Goal: Task Accomplishment & Management: Complete application form

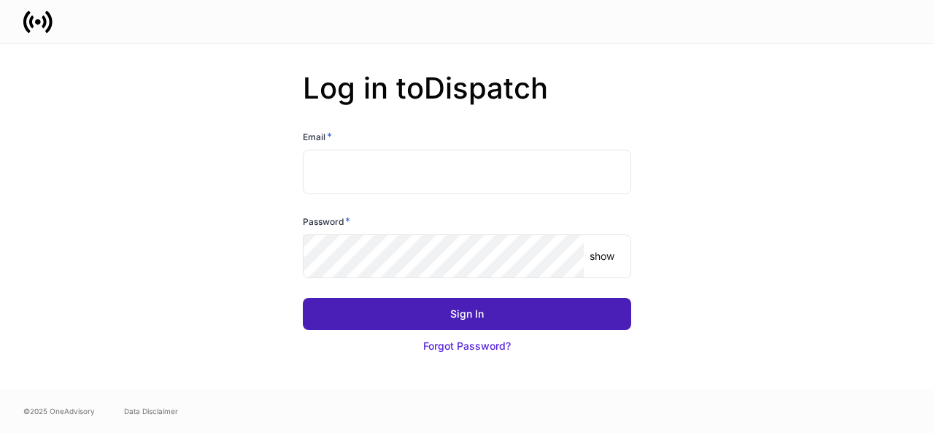
type input "**********"
click at [399, 319] on button "Sign In" at bounding box center [467, 314] width 328 height 32
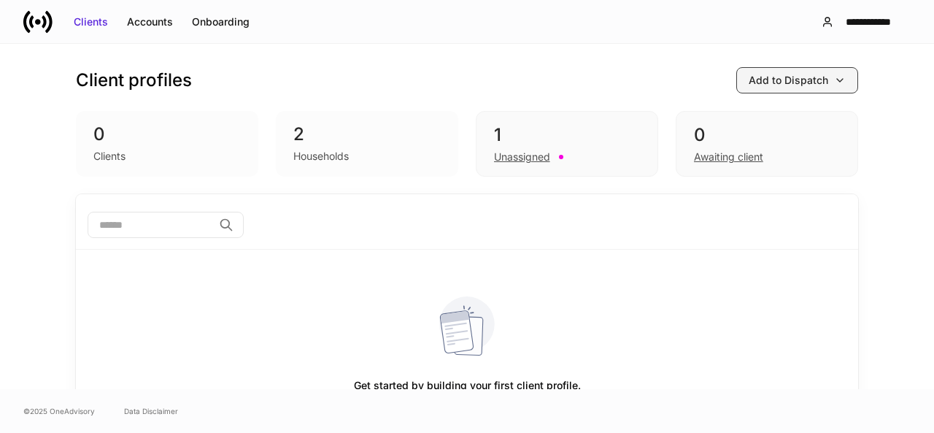
click at [770, 82] on div "Add to Dispatch" at bounding box center [788, 80] width 80 height 15
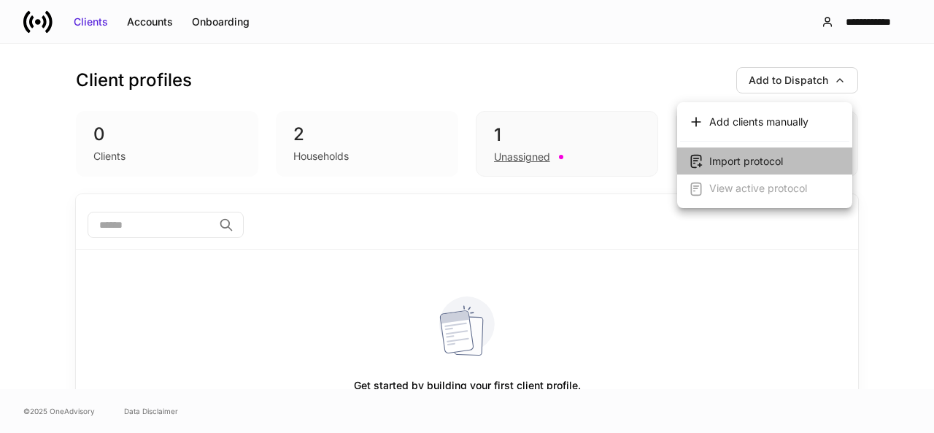
click at [768, 157] on div "Import protocol" at bounding box center [746, 161] width 74 height 15
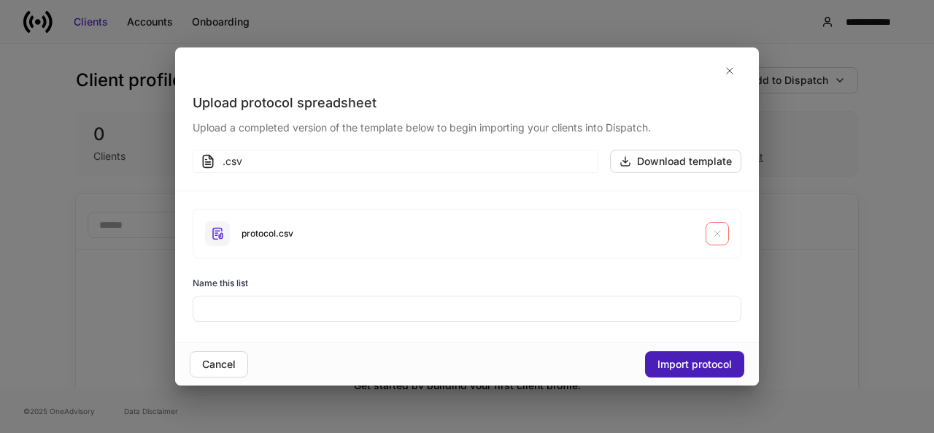
click at [699, 361] on div "Import protocol" at bounding box center [694, 364] width 74 height 15
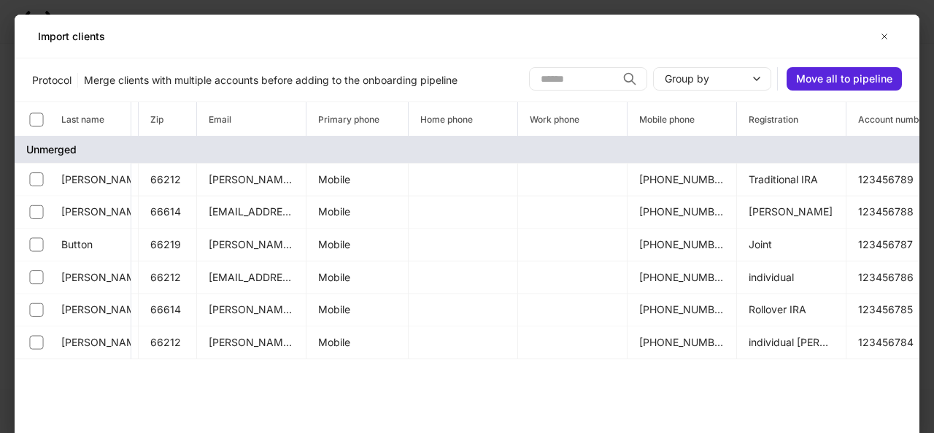
scroll to position [0, 1386]
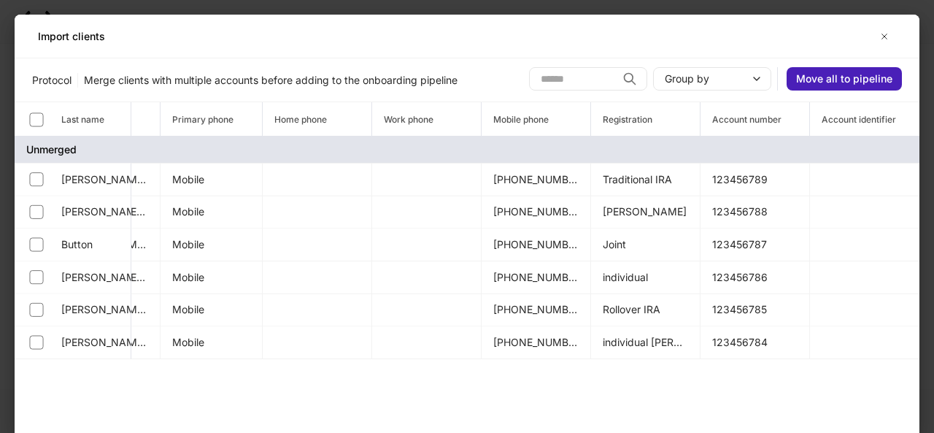
click at [845, 71] on div "Move all to pipeline" at bounding box center [844, 78] width 96 height 15
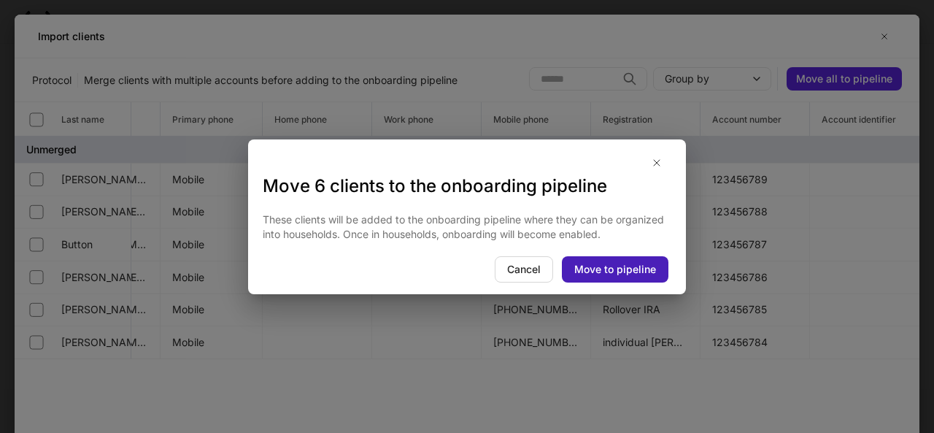
click at [627, 264] on div "Move to pipeline" at bounding box center [615, 269] width 82 height 15
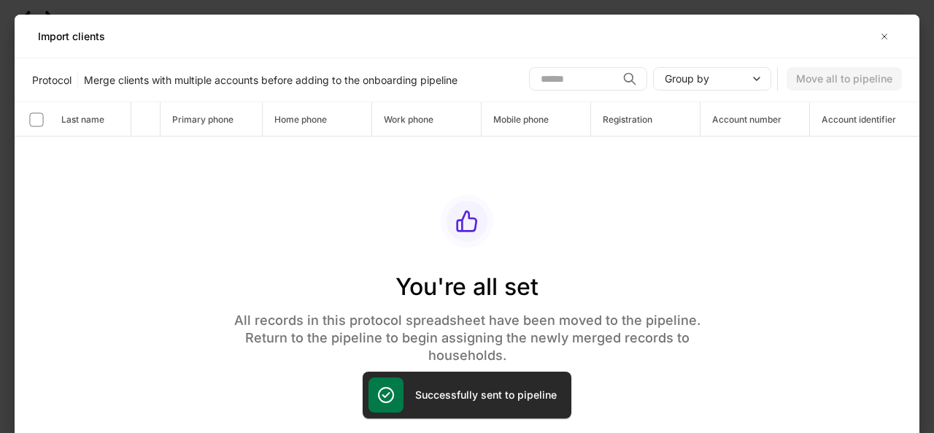
click at [448, 398] on h5 "Successfully sent to pipeline" at bounding box center [486, 394] width 142 height 15
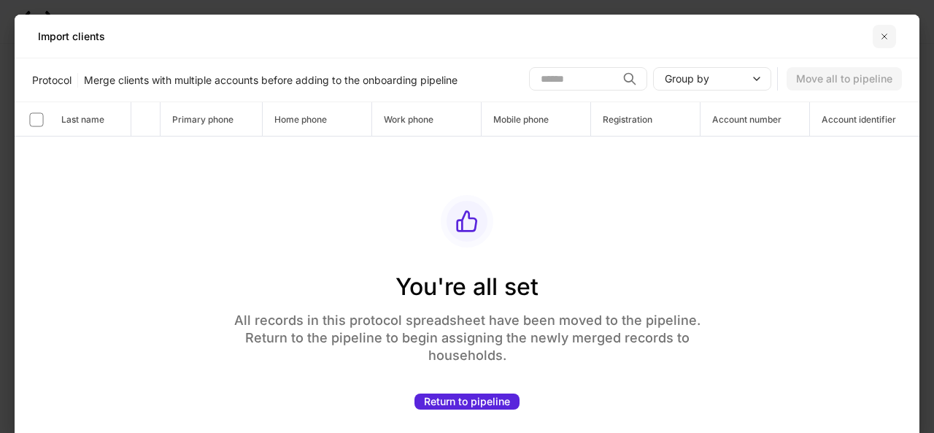
click at [884, 35] on icon "button" at bounding box center [884, 37] width 12 height 12
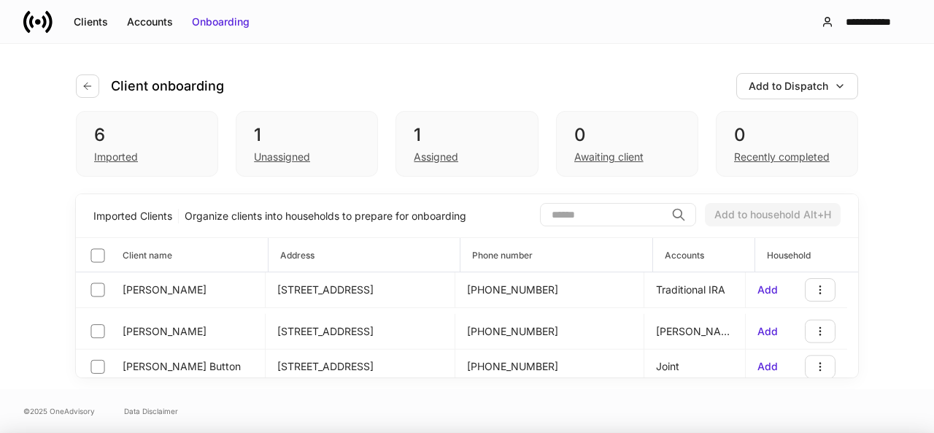
scroll to position [0, 1357]
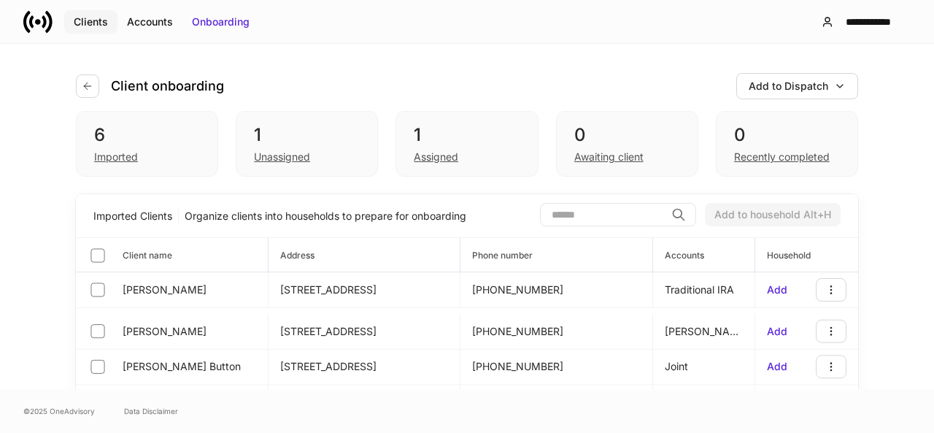
click at [85, 20] on div "Clients" at bounding box center [91, 22] width 34 height 15
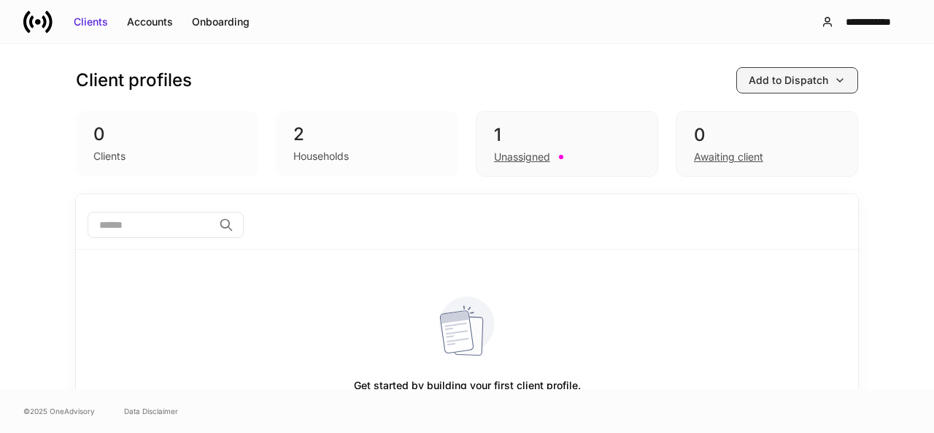
click at [785, 78] on div "Add to Dispatch" at bounding box center [788, 80] width 80 height 15
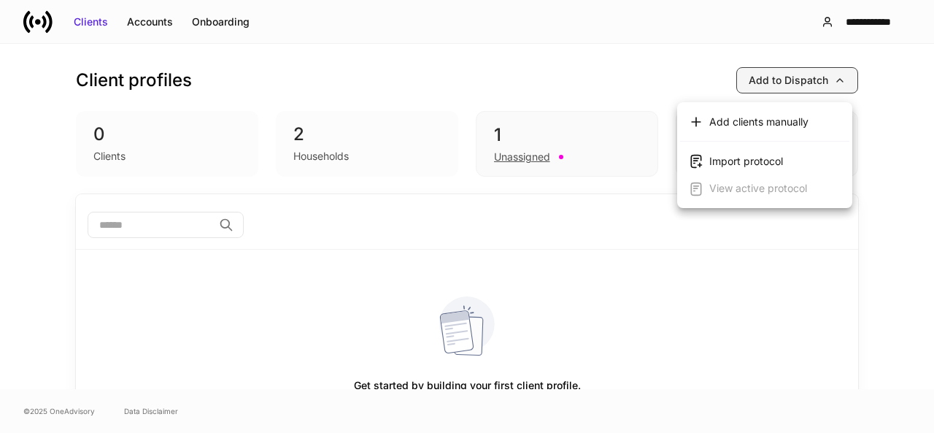
click at [785, 78] on div at bounding box center [467, 216] width 934 height 433
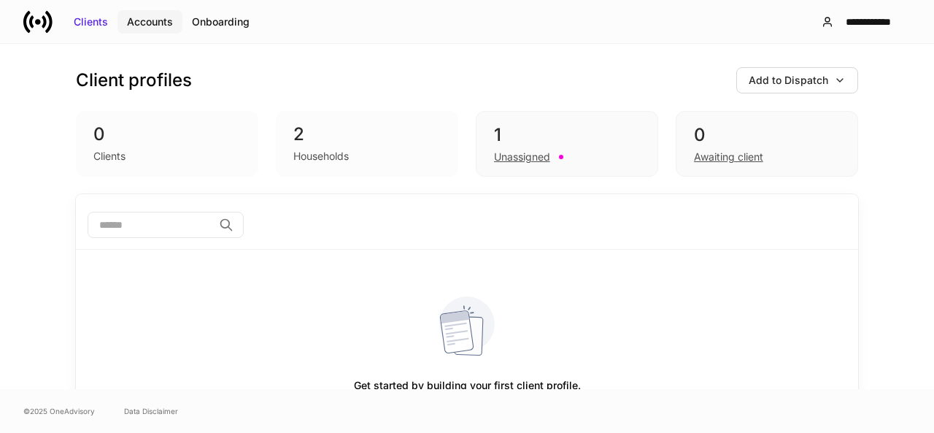
click at [148, 22] on div "Accounts" at bounding box center [150, 22] width 46 height 15
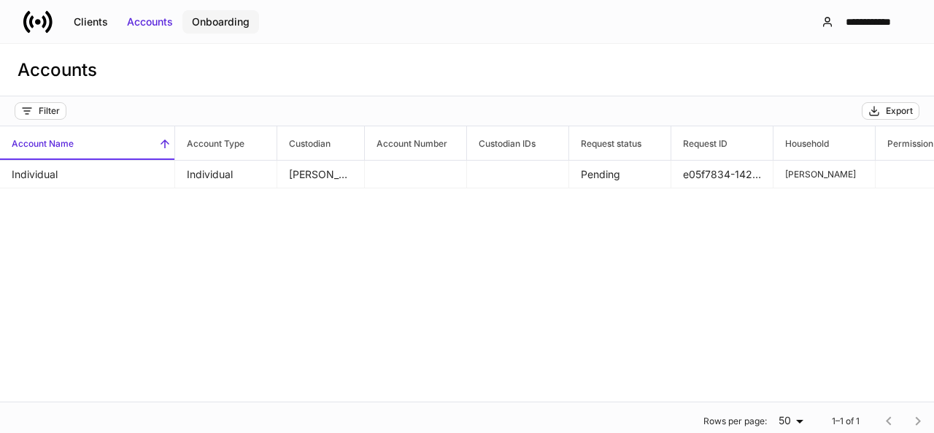
click at [214, 24] on div "Onboarding" at bounding box center [221, 22] width 58 height 15
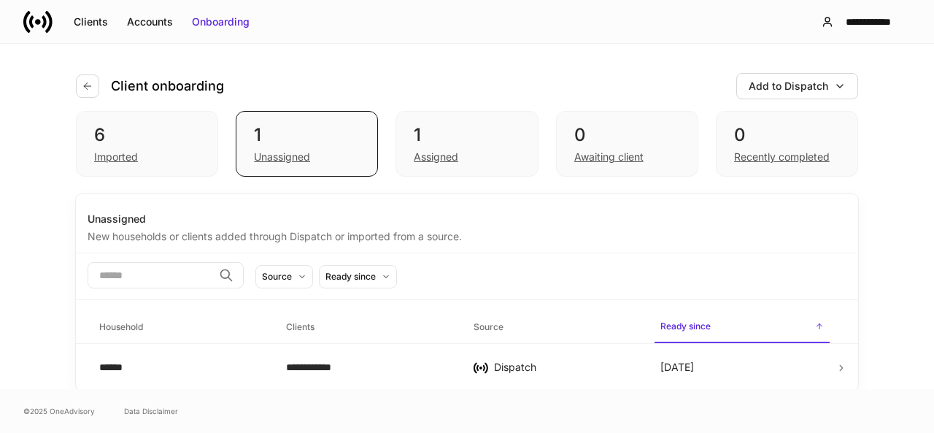
click at [686, 194] on div "**********" at bounding box center [467, 292] width 782 height 196
click at [105, 158] on div "Imported" at bounding box center [116, 157] width 44 height 15
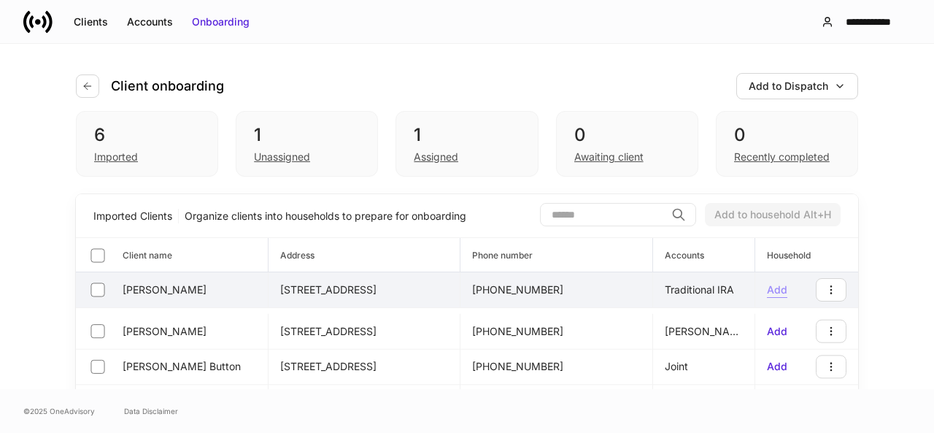
click at [776, 290] on div "Add" at bounding box center [777, 289] width 20 height 15
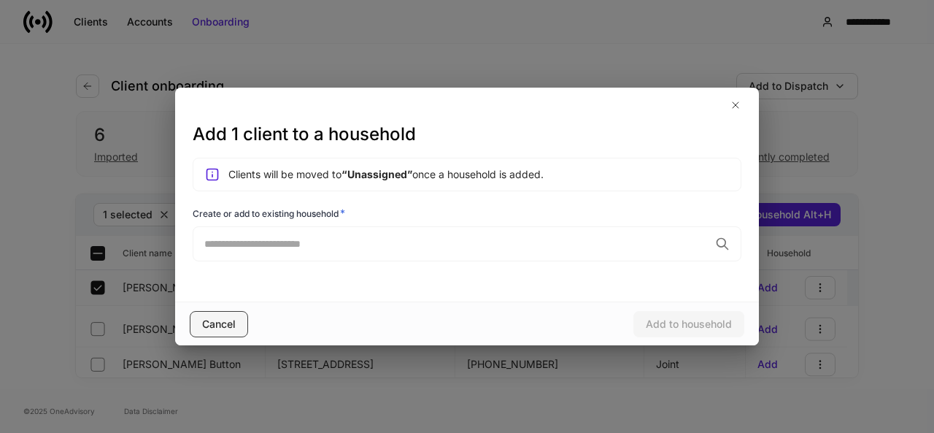
click at [212, 323] on div "Cancel" at bounding box center [219, 324] width 34 height 15
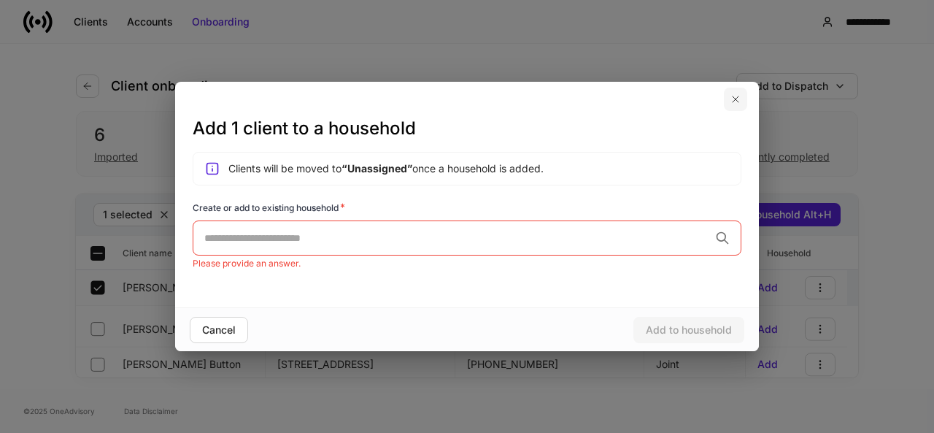
click at [736, 97] on icon "button" at bounding box center [735, 99] width 12 height 12
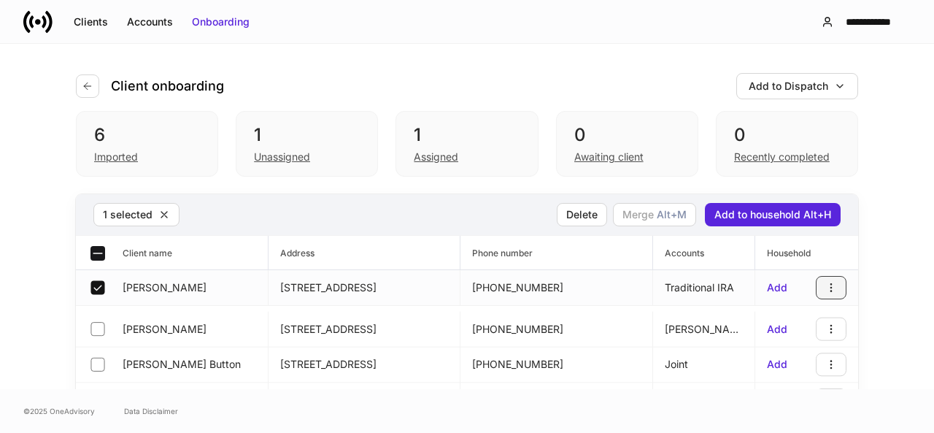
click at [827, 291] on icon "button" at bounding box center [831, 288] width 12 height 12
click at [827, 291] on div at bounding box center [467, 216] width 934 height 433
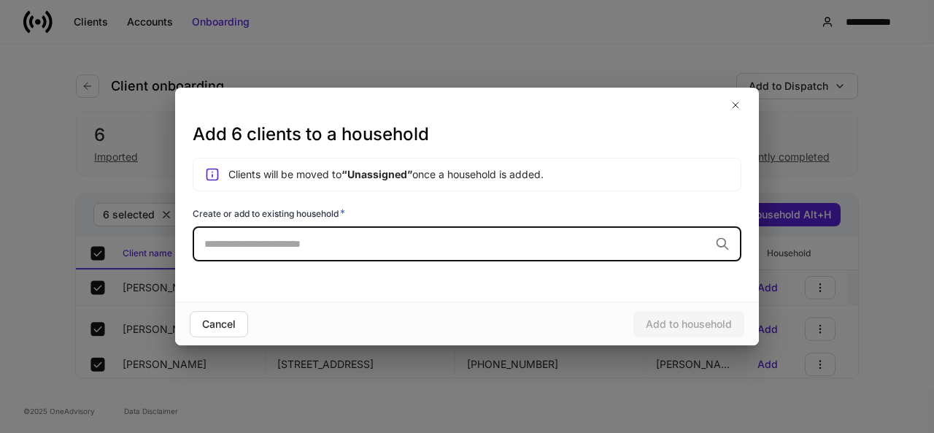
click at [302, 233] on div "​" at bounding box center [467, 243] width 549 height 35
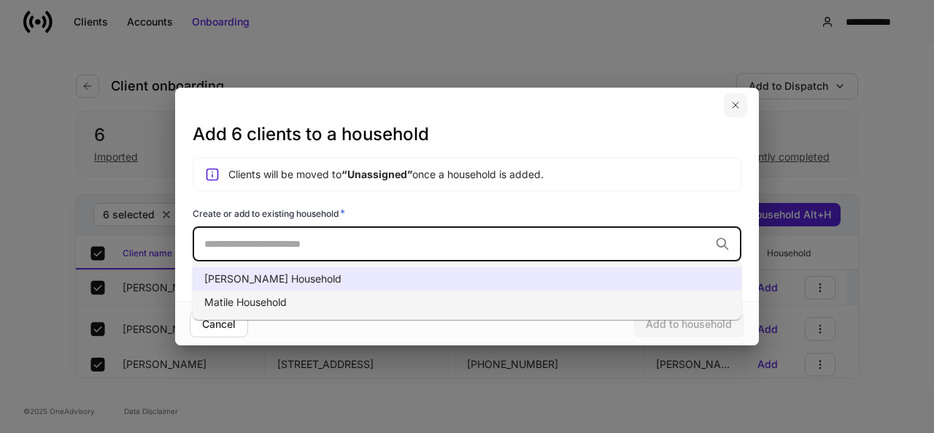
click at [738, 103] on icon "button" at bounding box center [735, 105] width 12 height 12
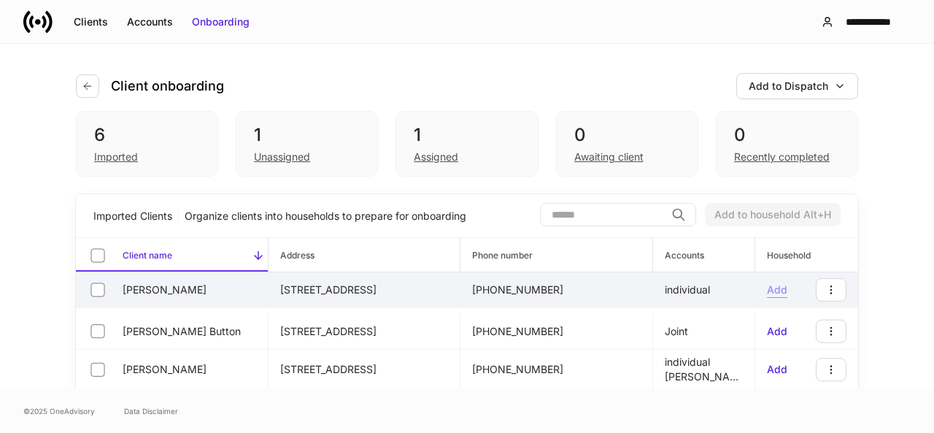
click at [770, 290] on div "Add" at bounding box center [777, 289] width 20 height 15
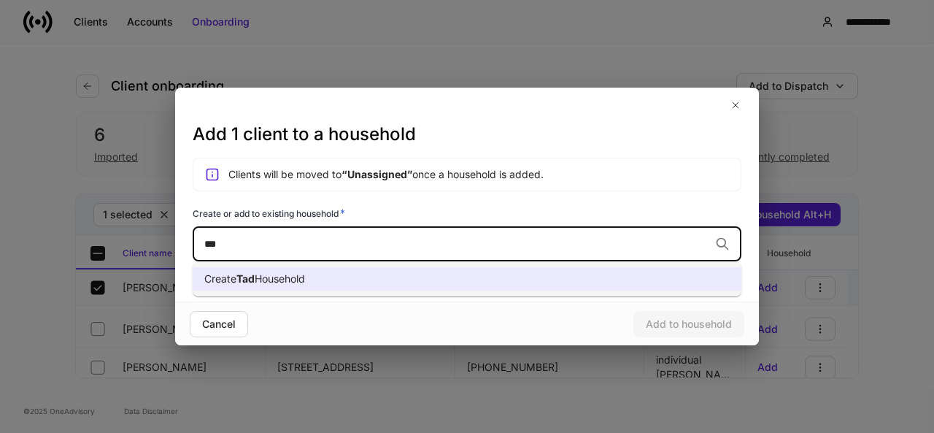
click at [268, 278] on span "Household" at bounding box center [280, 278] width 50 height 12
type input "***"
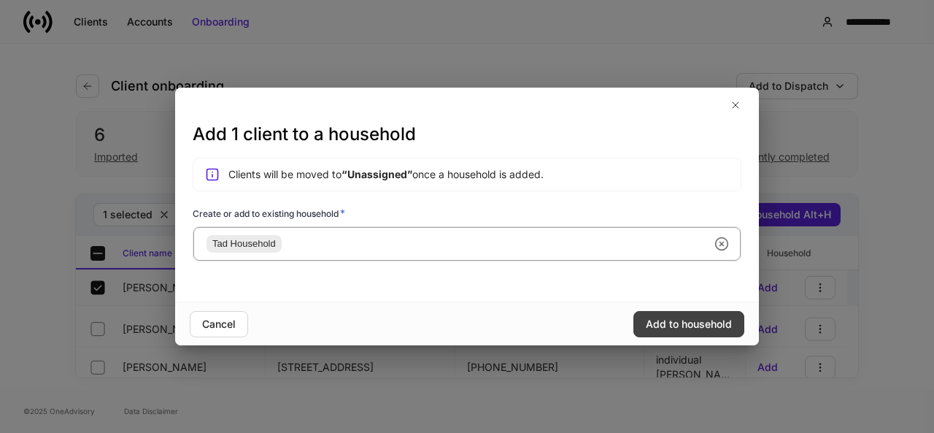
click at [664, 319] on div "Add to household" at bounding box center [689, 324] width 86 height 15
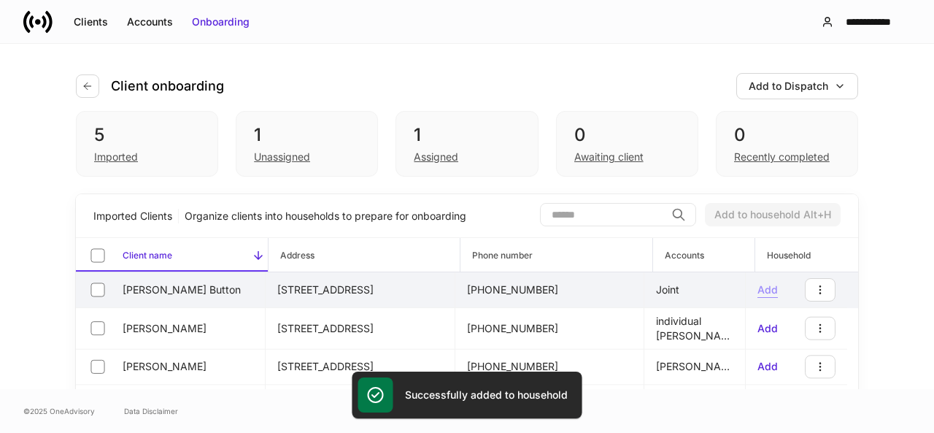
click at [762, 286] on div "Add" at bounding box center [767, 289] width 20 height 15
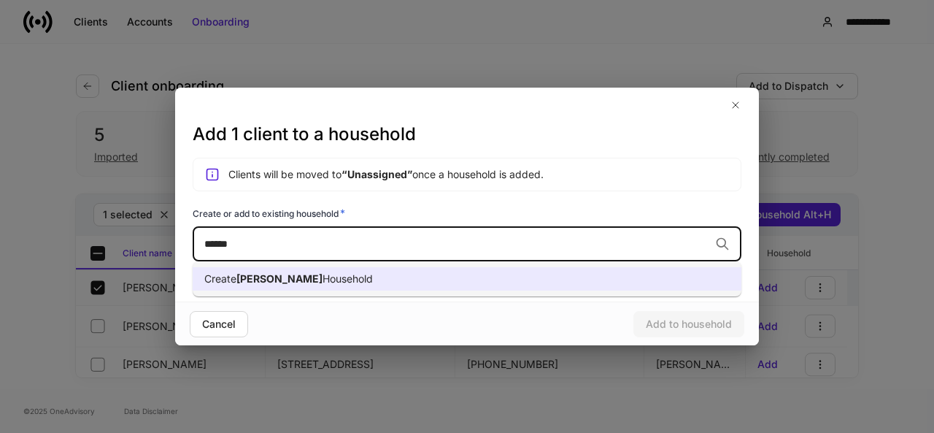
click at [410, 282] on li "Create [PERSON_NAME] Household" at bounding box center [467, 278] width 549 height 23
type input "******"
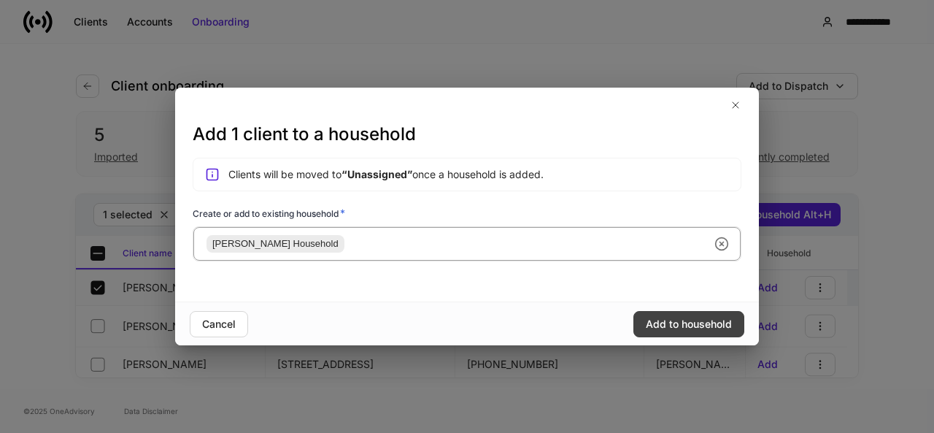
click at [665, 322] on div "Add to household" at bounding box center [689, 324] width 86 height 15
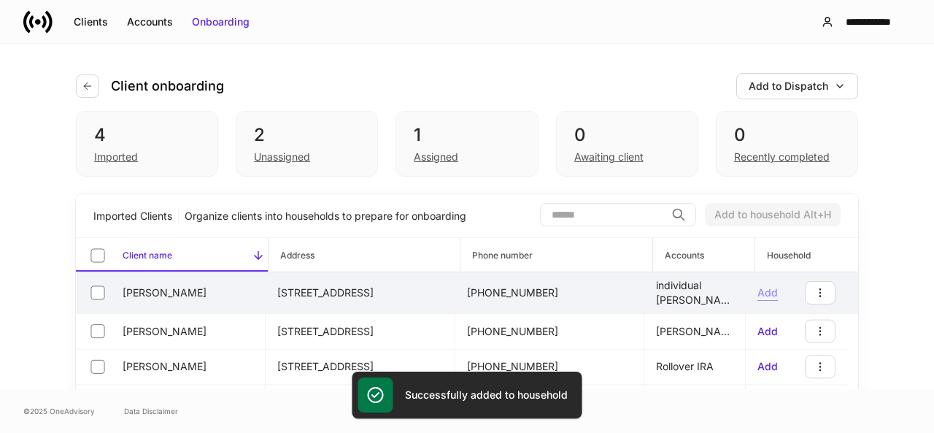
click at [760, 287] on div "Add" at bounding box center [767, 292] width 20 height 15
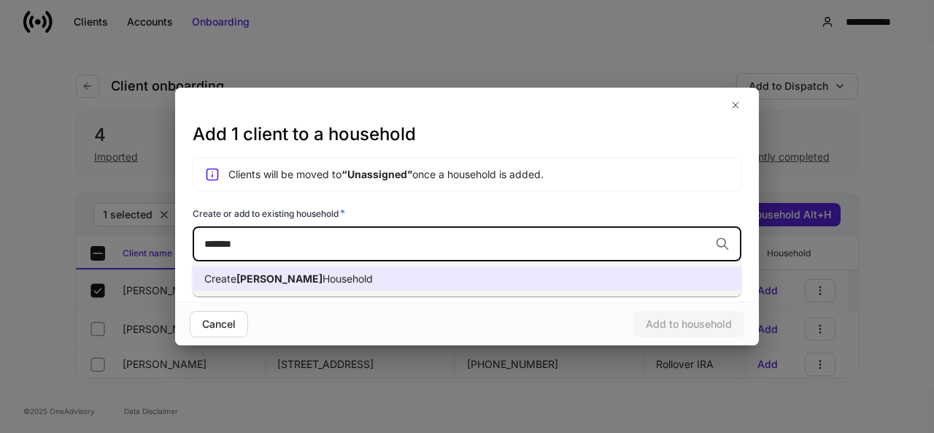
drag, startPoint x: 311, startPoint y: 271, endPoint x: 588, endPoint y: 349, distance: 287.8
click at [311, 272] on div "Create [PERSON_NAME]" at bounding box center [288, 278] width 168 height 15
type input "******"
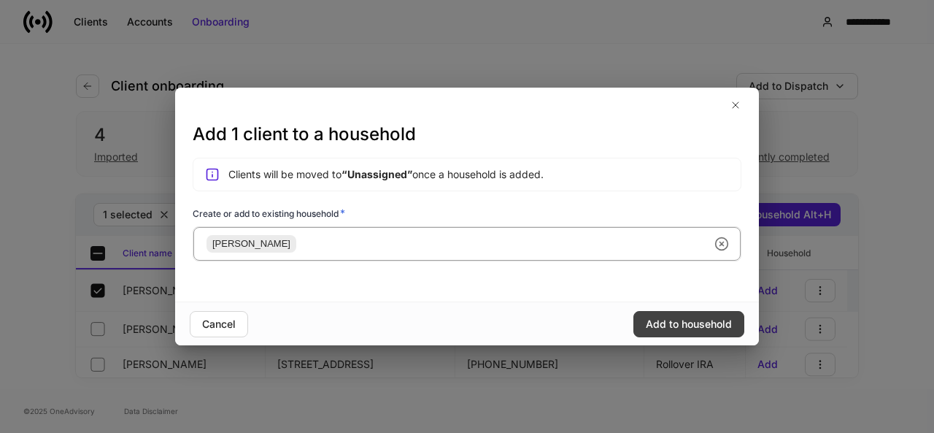
click at [663, 320] on div "Add to household" at bounding box center [689, 324] width 86 height 15
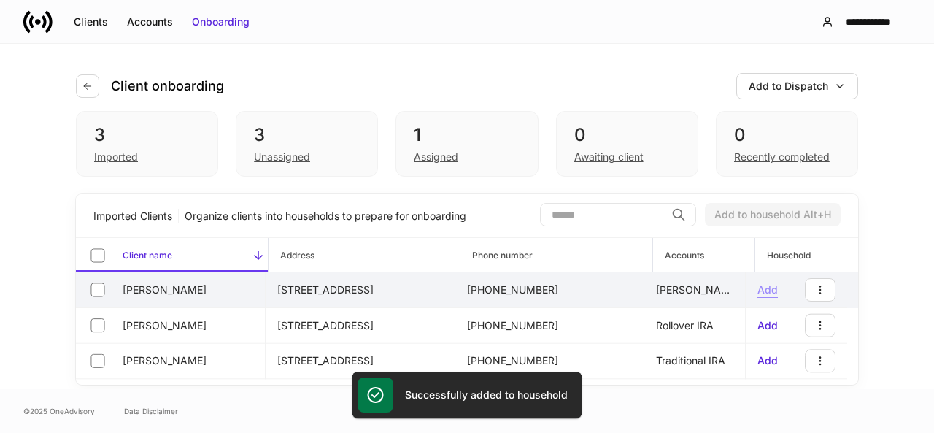
click at [765, 286] on div "Add" at bounding box center [767, 289] width 20 height 15
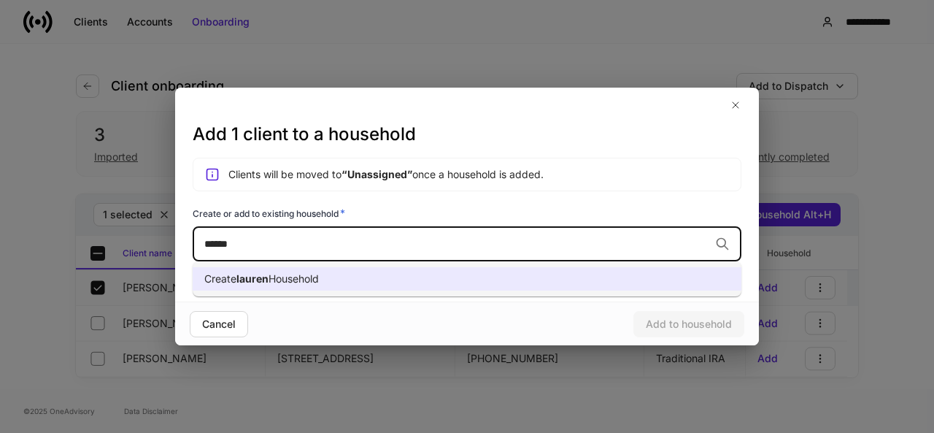
click at [410, 284] on li "Create lauren Household" at bounding box center [467, 278] width 549 height 23
type input "******"
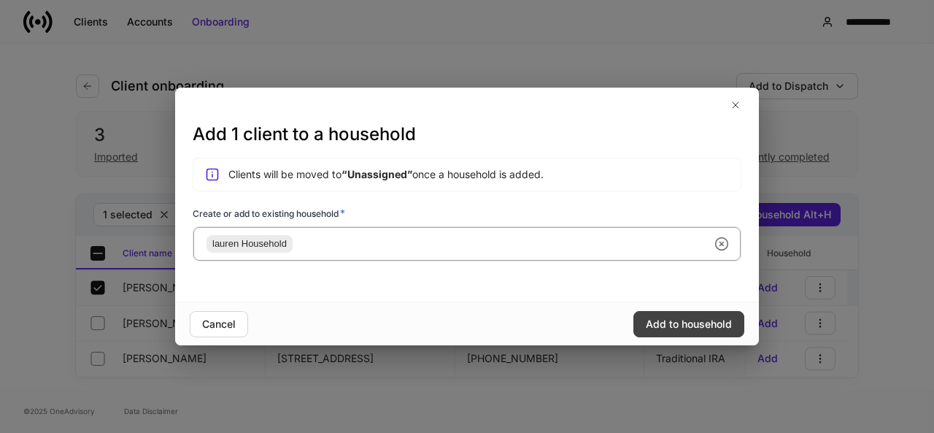
click at [685, 325] on div "Add to household" at bounding box center [689, 324] width 86 height 15
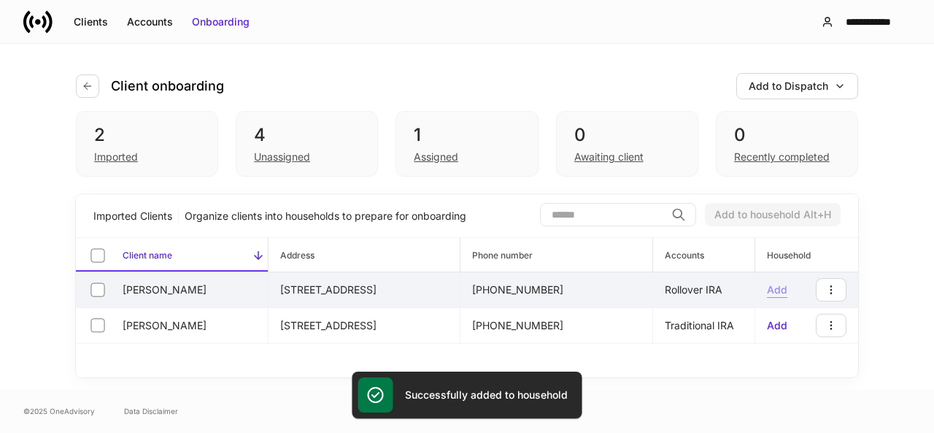
click at [772, 289] on div "Add" at bounding box center [777, 289] width 20 height 15
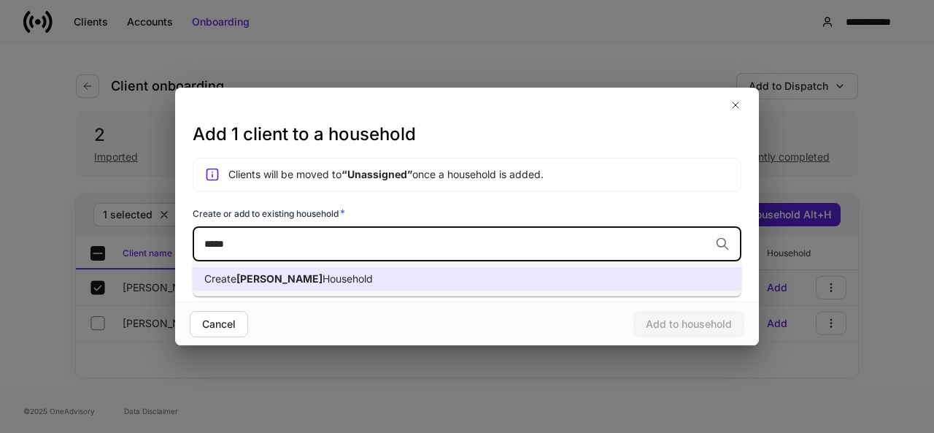
click at [405, 278] on li "Create [PERSON_NAME] Household" at bounding box center [467, 278] width 549 height 23
type input "*****"
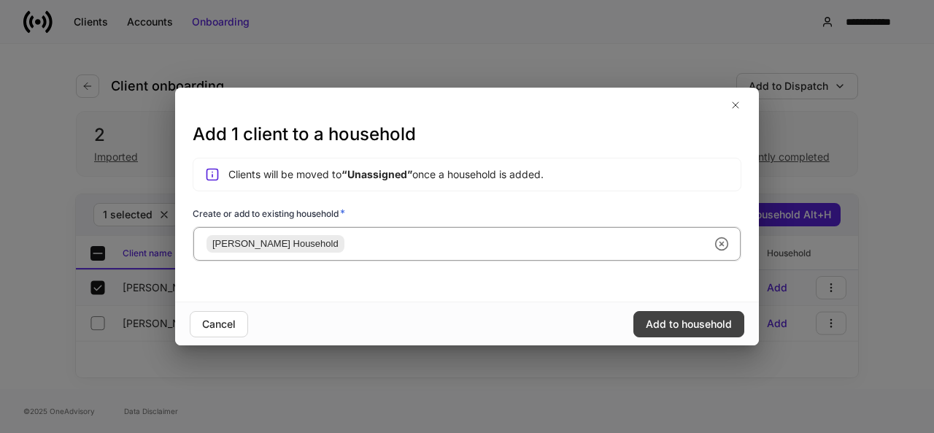
click at [686, 329] on div "Add to household" at bounding box center [689, 324] width 86 height 15
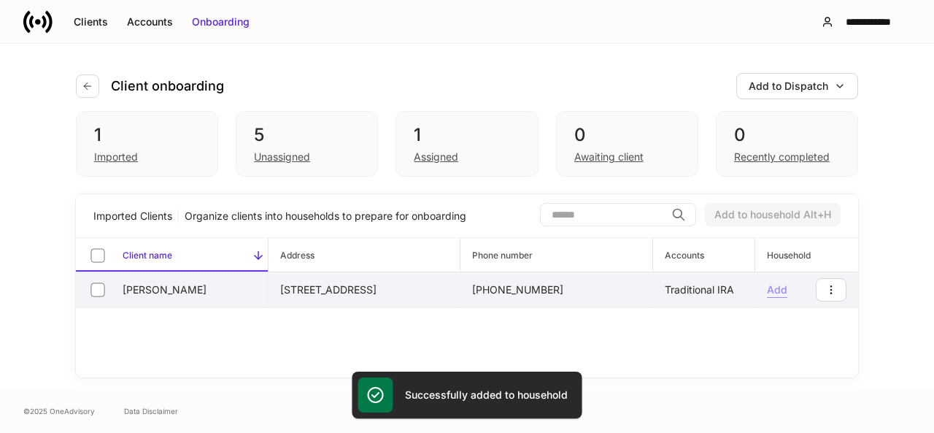
click at [782, 285] on div "Add" at bounding box center [777, 289] width 20 height 15
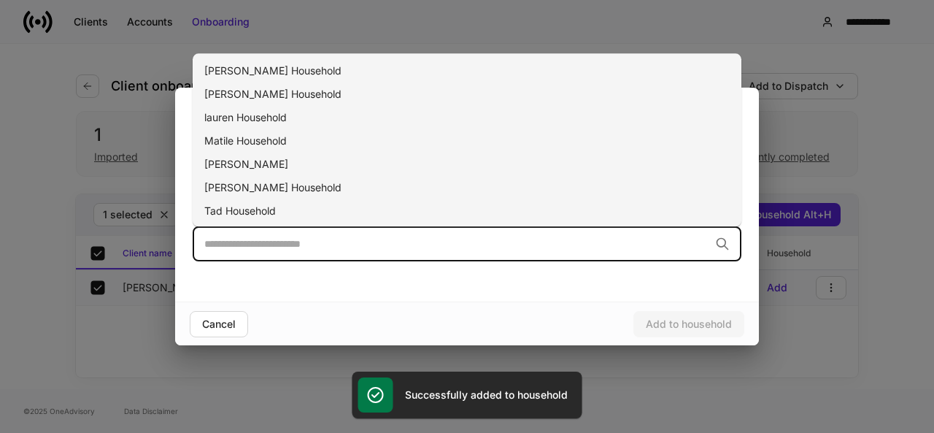
click at [312, 244] on input "text" at bounding box center [456, 243] width 505 height 15
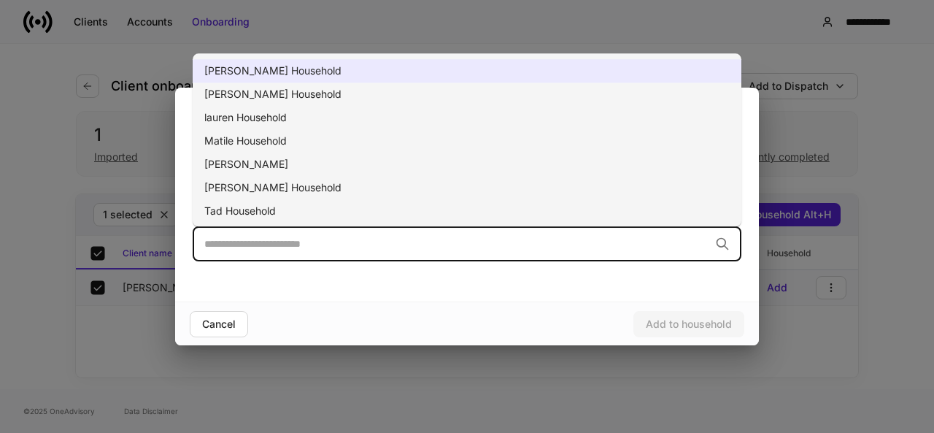
click at [238, 66] on span "[PERSON_NAME] Household" at bounding box center [272, 70] width 137 height 12
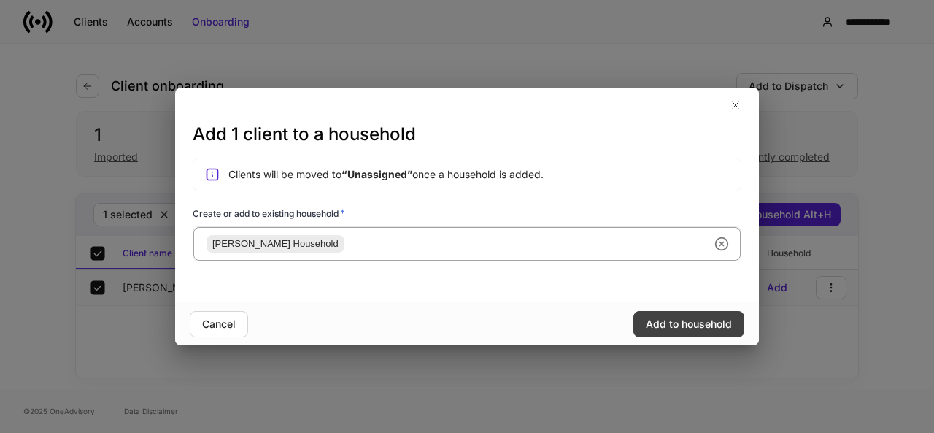
click at [662, 320] on div "Add to household" at bounding box center [689, 324] width 86 height 15
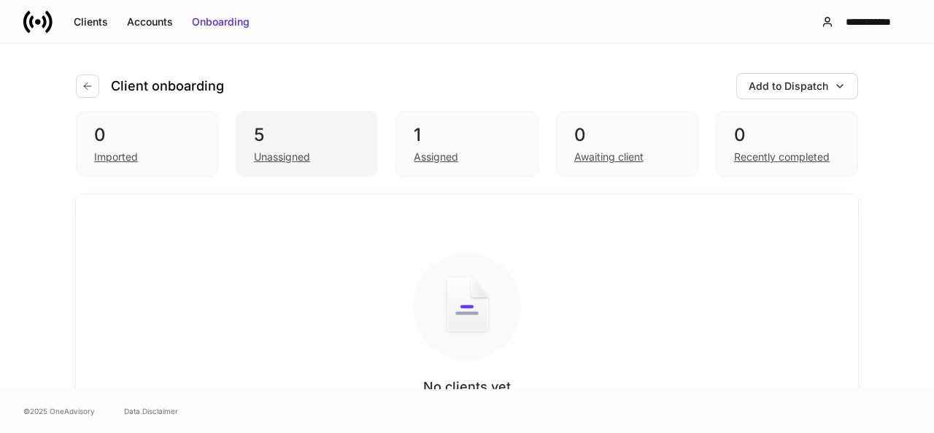
click at [264, 154] on div "Unassigned" at bounding box center [282, 157] width 56 height 15
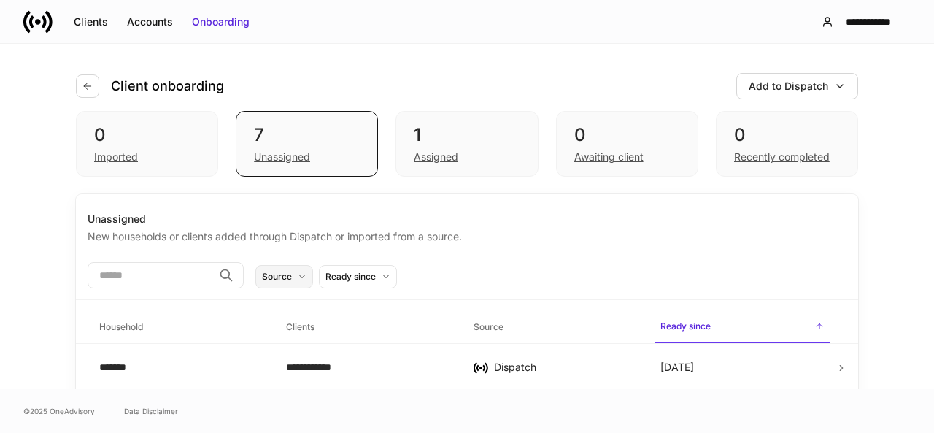
click at [313, 274] on button "Source" at bounding box center [284, 276] width 58 height 23
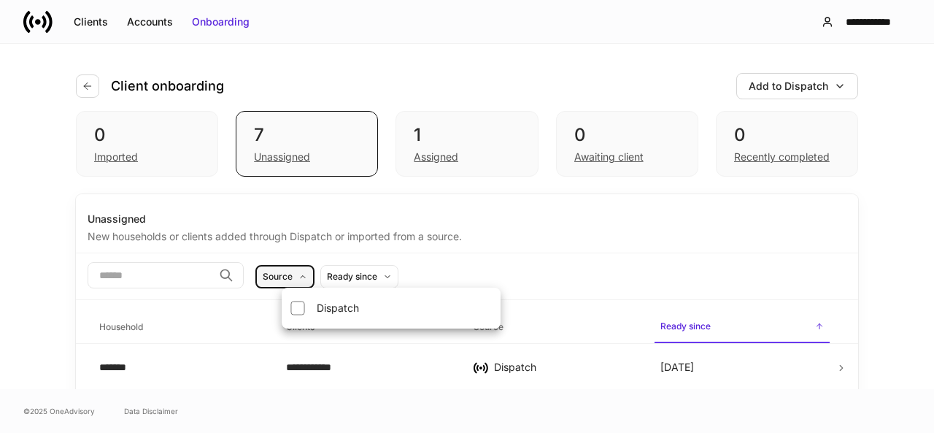
click at [321, 274] on div at bounding box center [467, 216] width 934 height 433
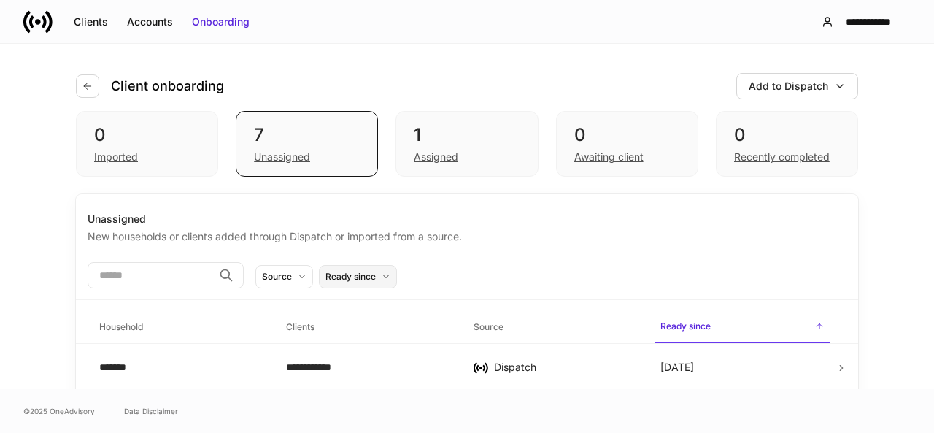
click at [376, 274] on div "Ready since" at bounding box center [350, 276] width 50 height 14
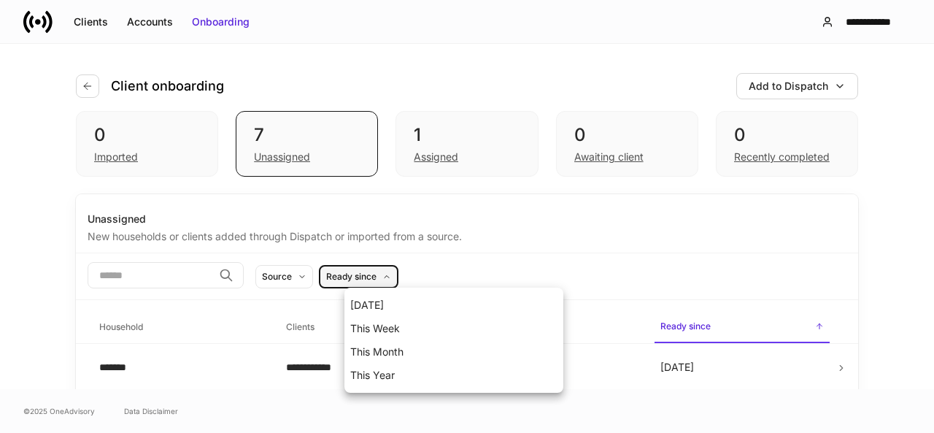
click at [379, 274] on div at bounding box center [467, 216] width 934 height 433
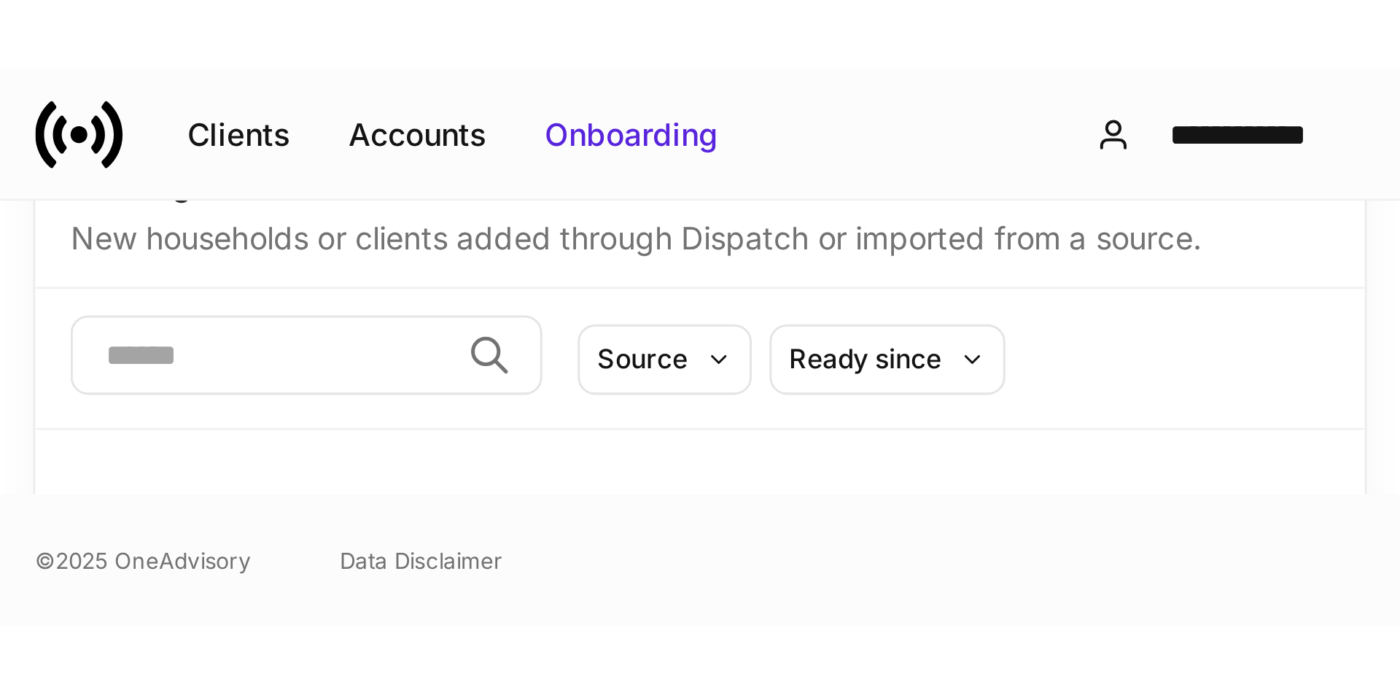
scroll to position [23, 0]
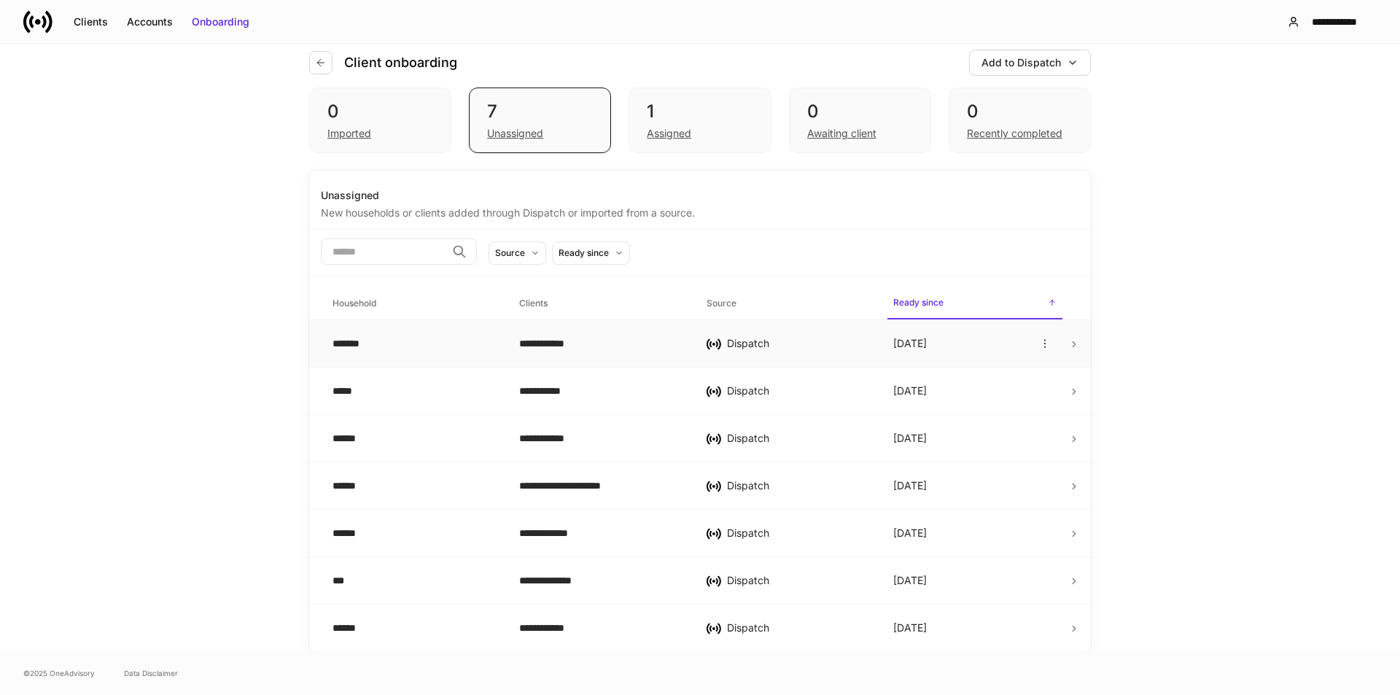
click at [350, 334] on td "*******" at bounding box center [414, 343] width 187 height 47
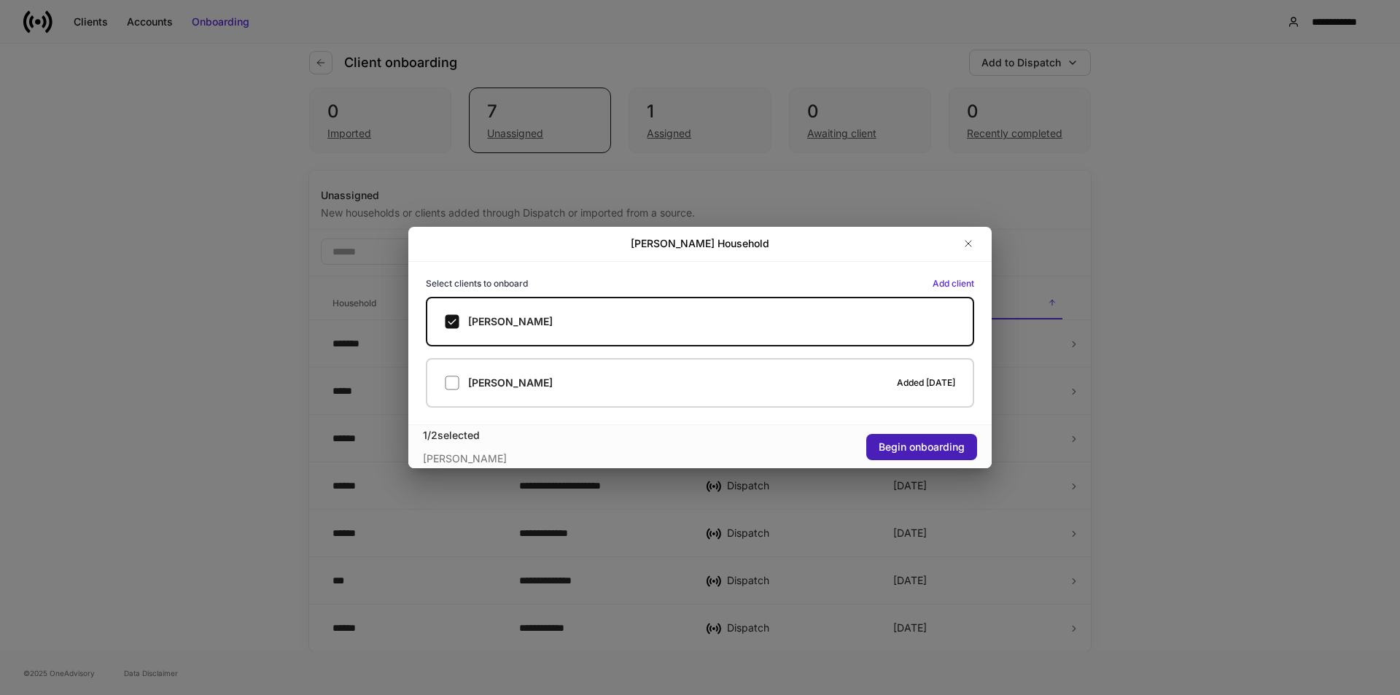
click at [933, 432] on div "Begin onboarding" at bounding box center [922, 447] width 86 height 15
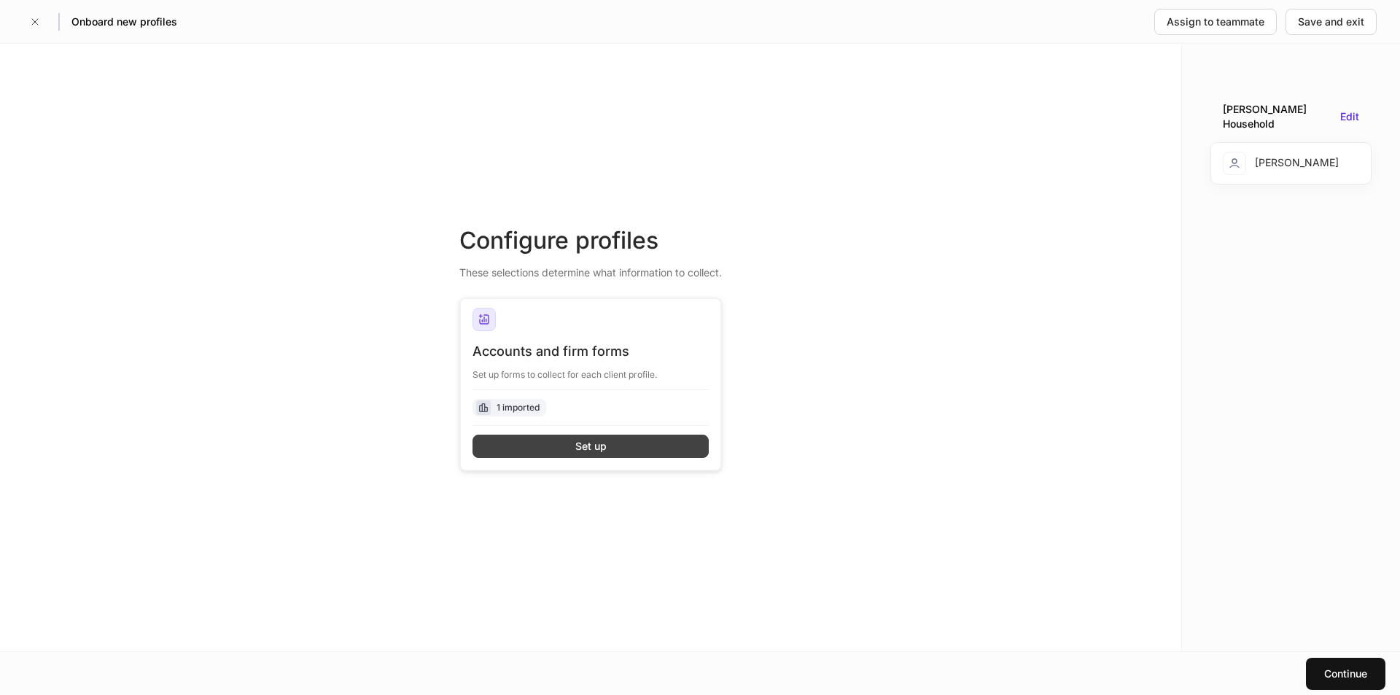
click at [561, 432] on button "Set up" at bounding box center [591, 446] width 236 height 23
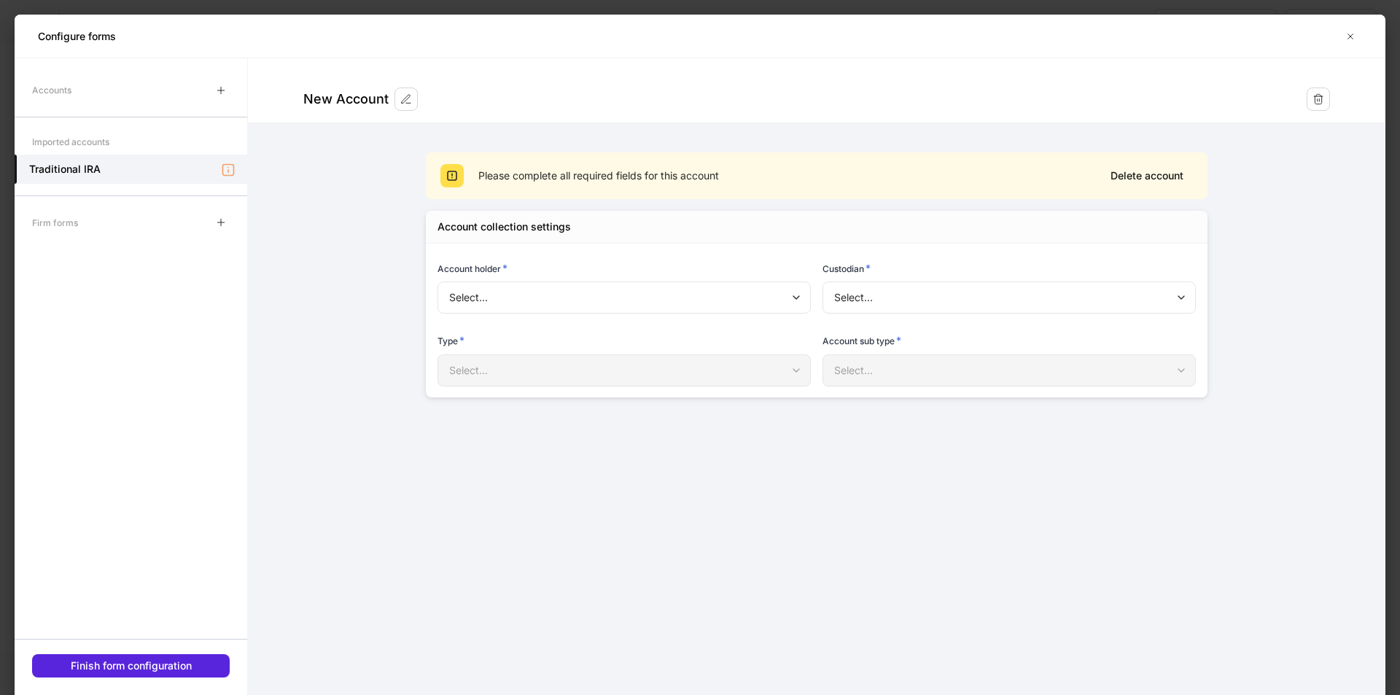
type input "**********"
click at [77, 223] on div "Firm forms" at bounding box center [55, 223] width 46 height 26
click at [219, 220] on icon "button" at bounding box center [221, 223] width 12 height 12
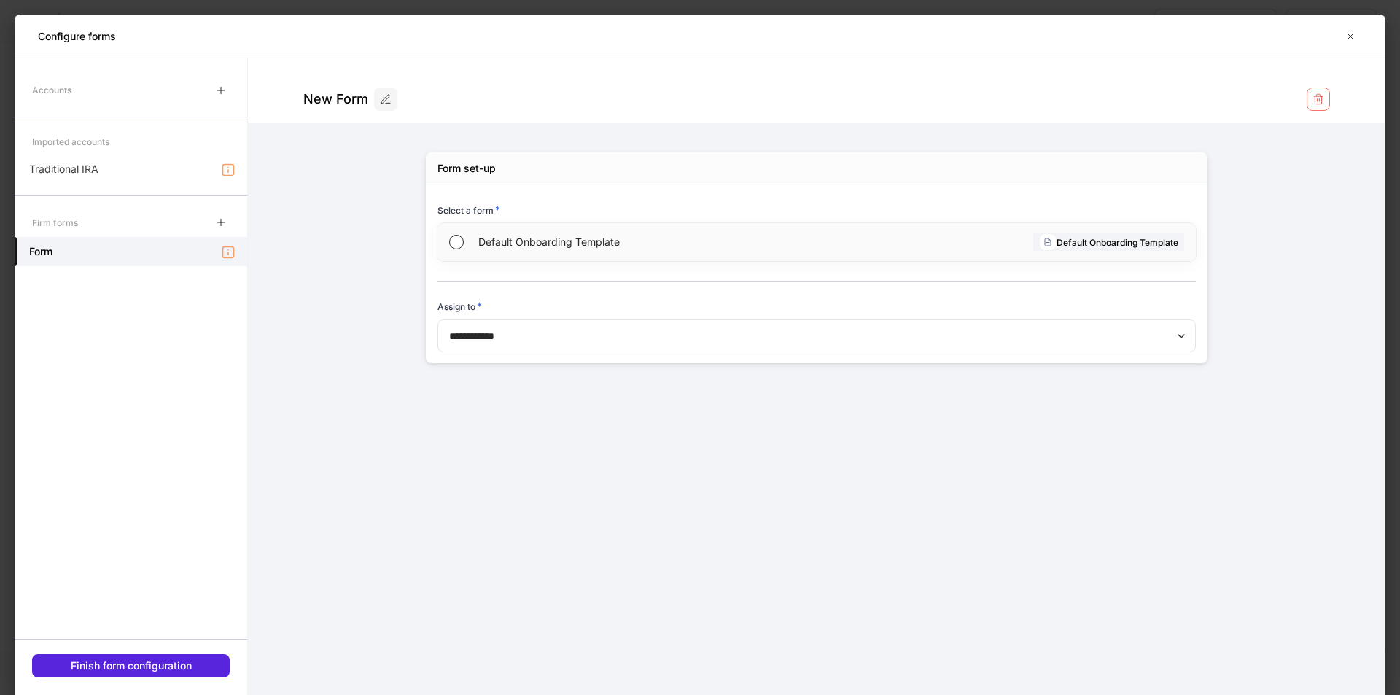
click at [536, 246] on span "Default Onboarding Template" at bounding box center [646, 242] width 337 height 15
click at [136, 432] on div "Finish form configuration" at bounding box center [131, 666] width 121 height 15
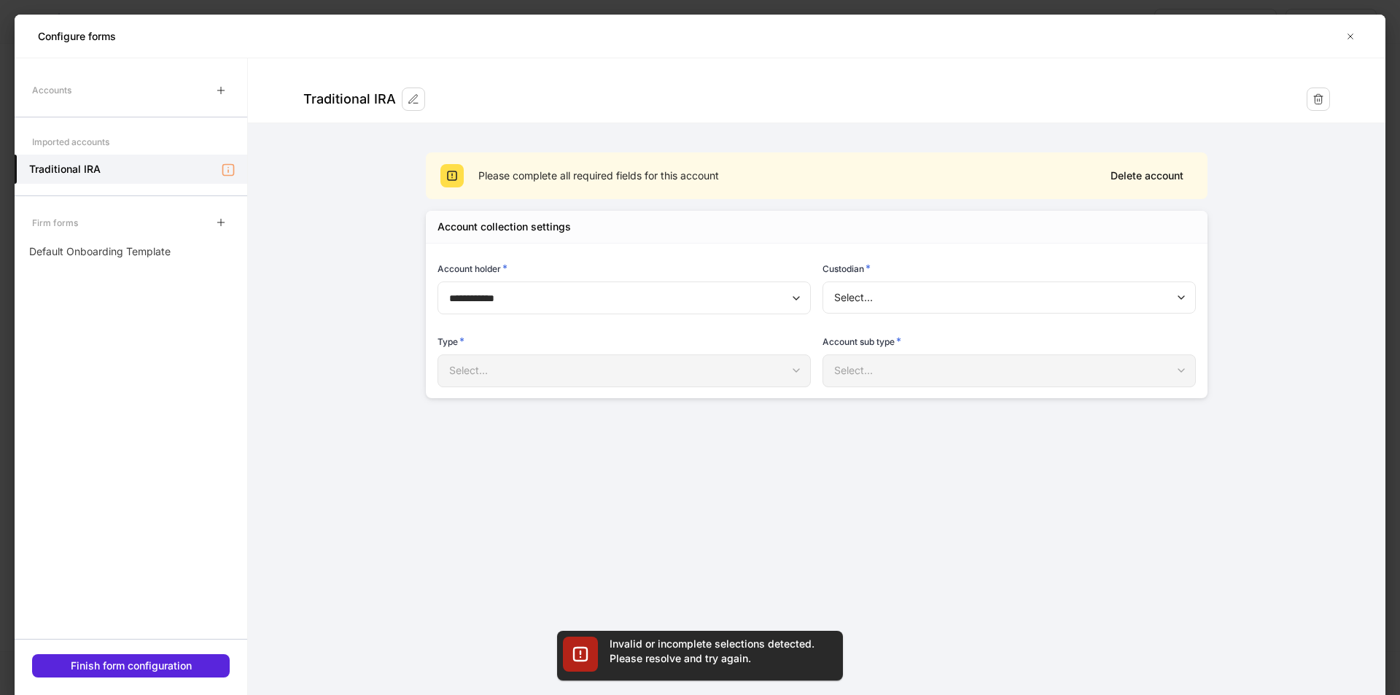
click at [573, 373] on div "Select..." at bounding box center [624, 370] width 373 height 32
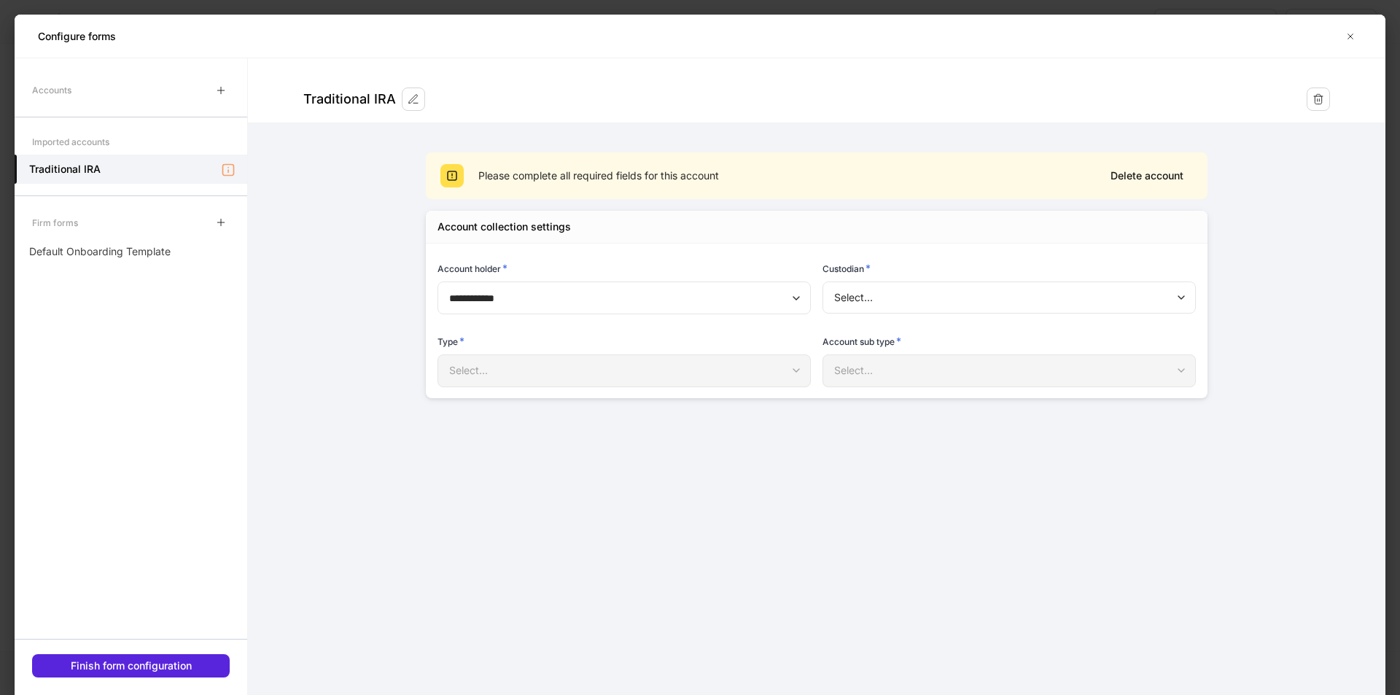
click at [795, 368] on div "Select..." at bounding box center [624, 370] width 373 height 32
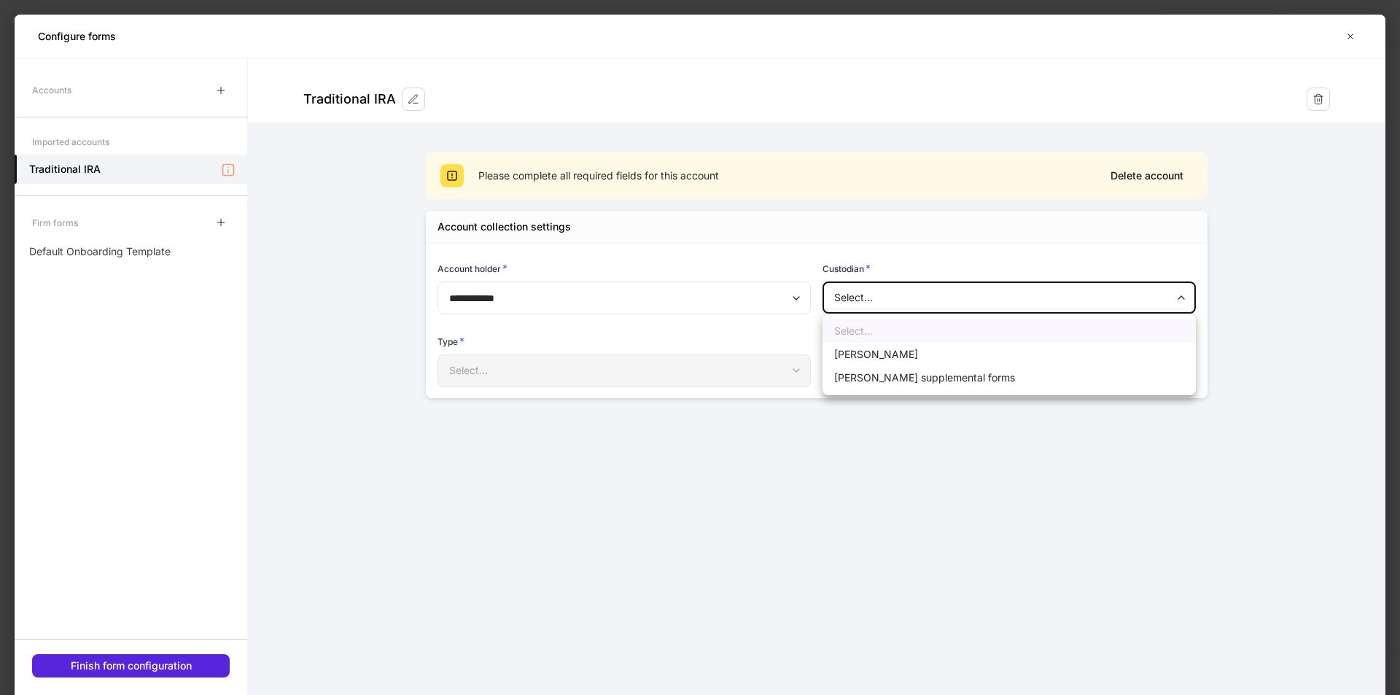
click at [933, 290] on body "**********" at bounding box center [700, 347] width 1400 height 695
click at [853, 354] on li "[PERSON_NAME]" at bounding box center [1009, 354] width 373 height 23
type input "******"
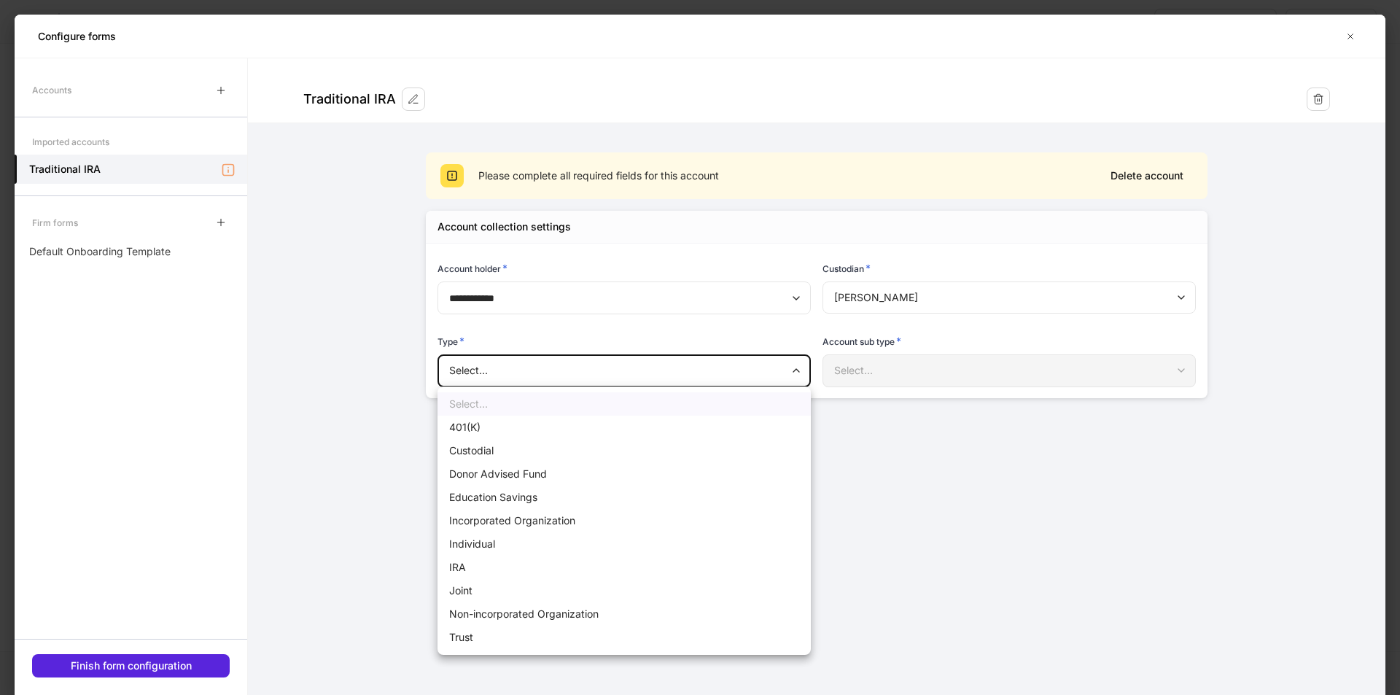
click at [761, 373] on body "**********" at bounding box center [700, 347] width 1400 height 695
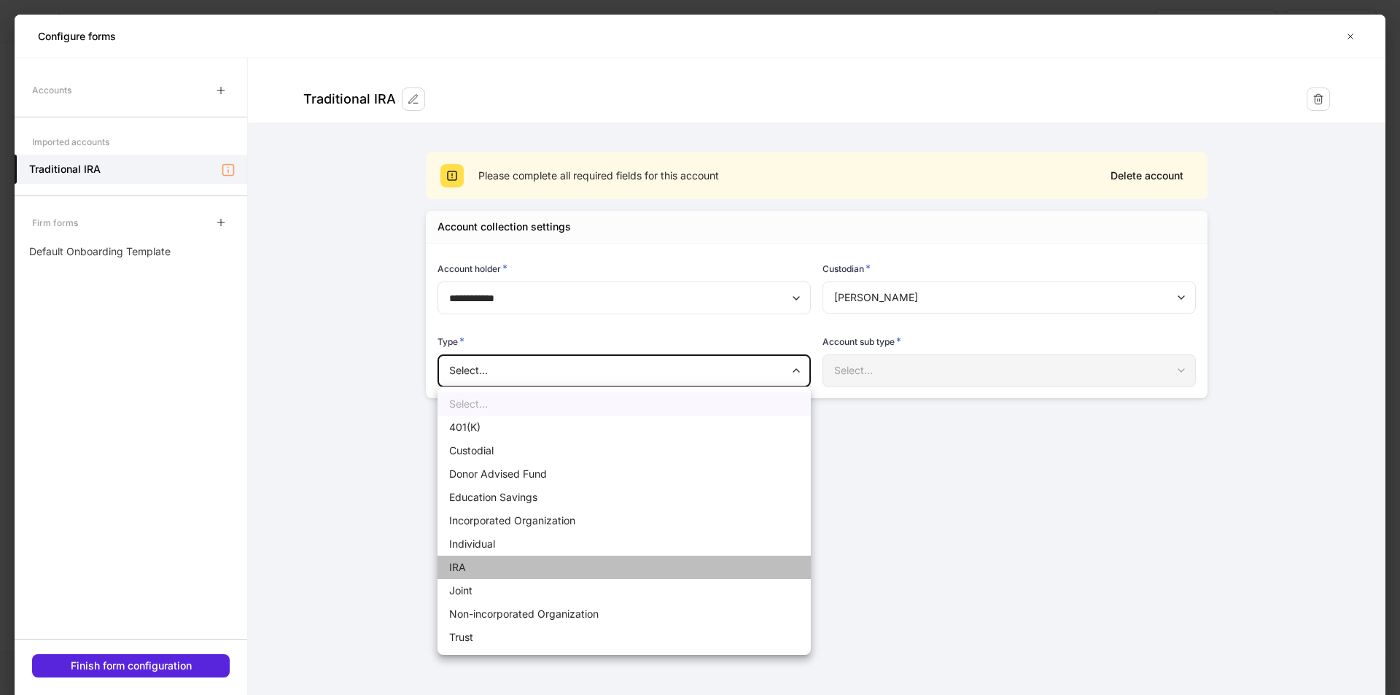
click at [483, 432] on li "IRA" at bounding box center [624, 567] width 373 height 23
type input "***"
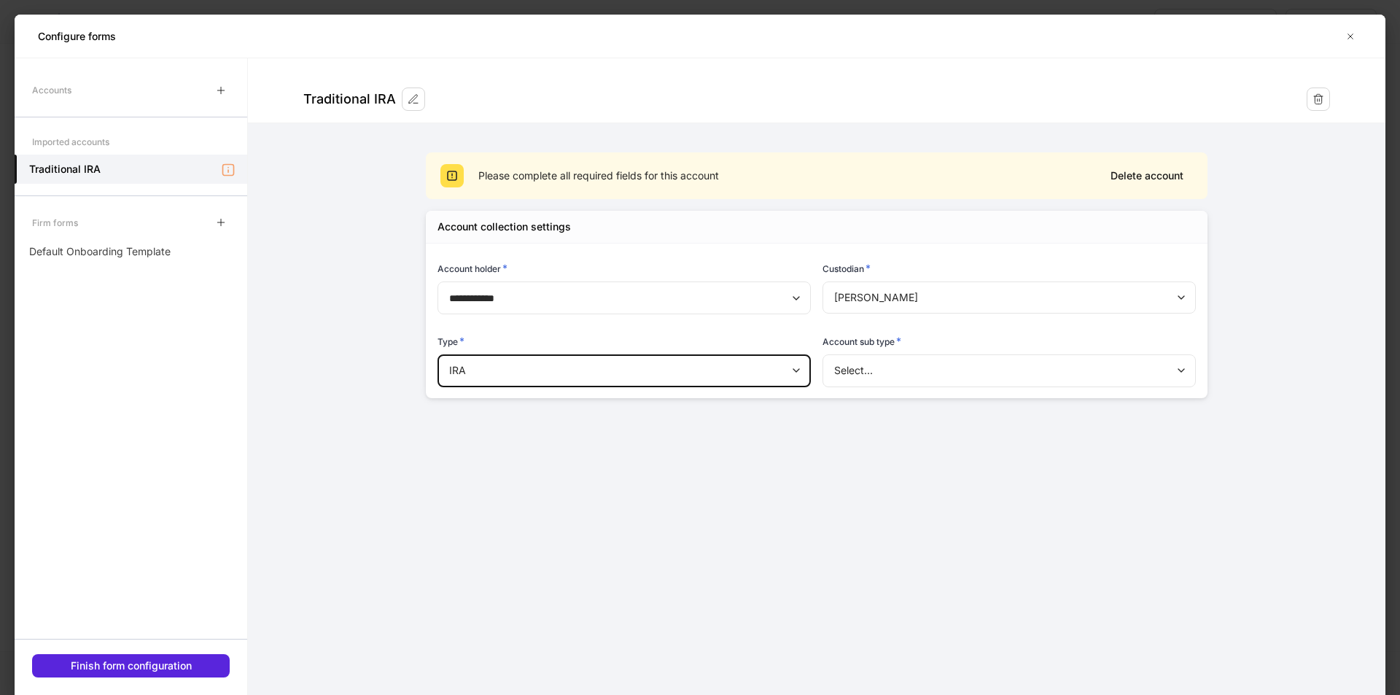
click at [873, 371] on body "**********" at bounding box center [700, 347] width 1400 height 695
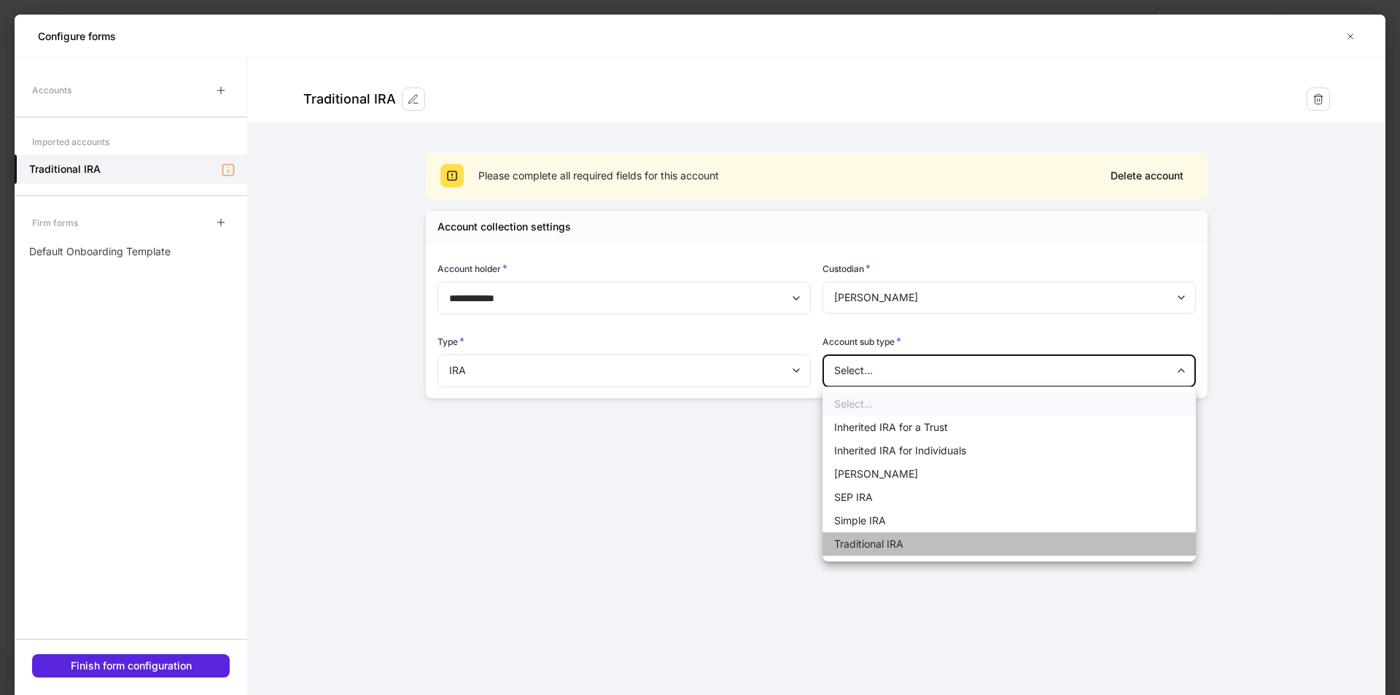
click at [853, 432] on li "Traditional IRA" at bounding box center [1009, 543] width 373 height 23
type input "********"
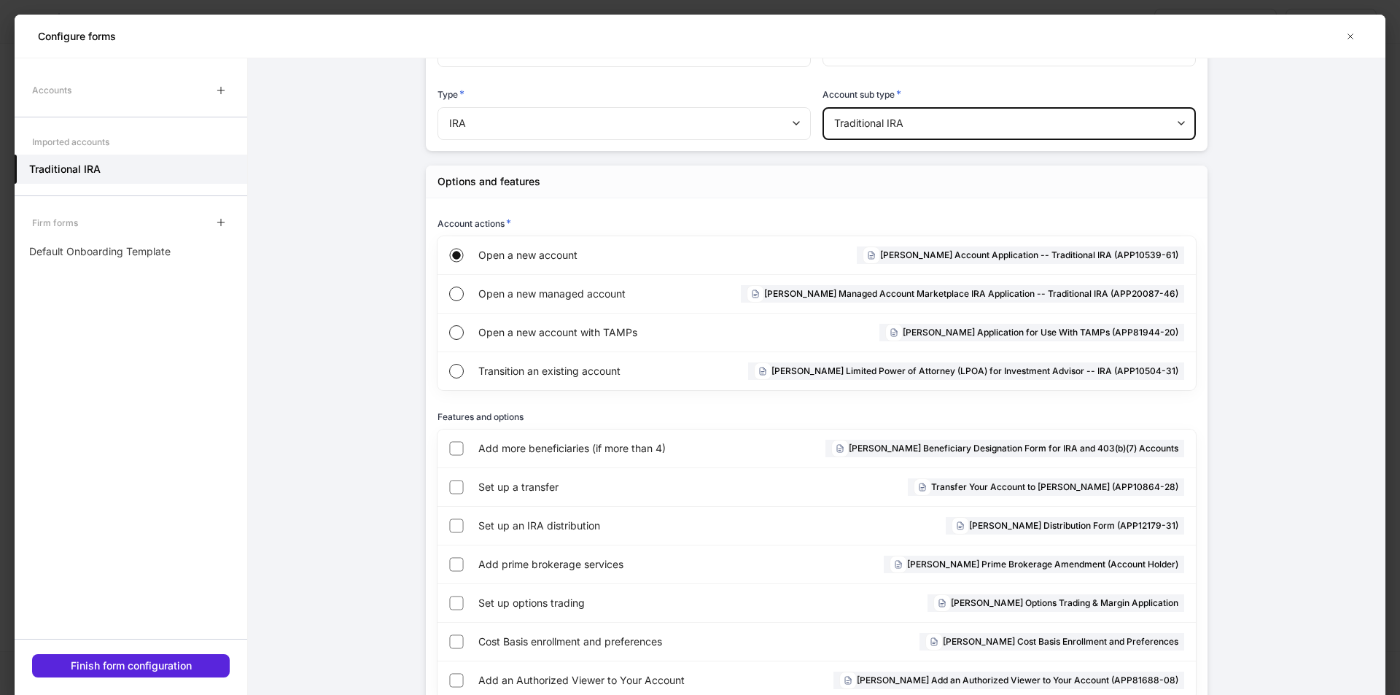
scroll to position [233, 0]
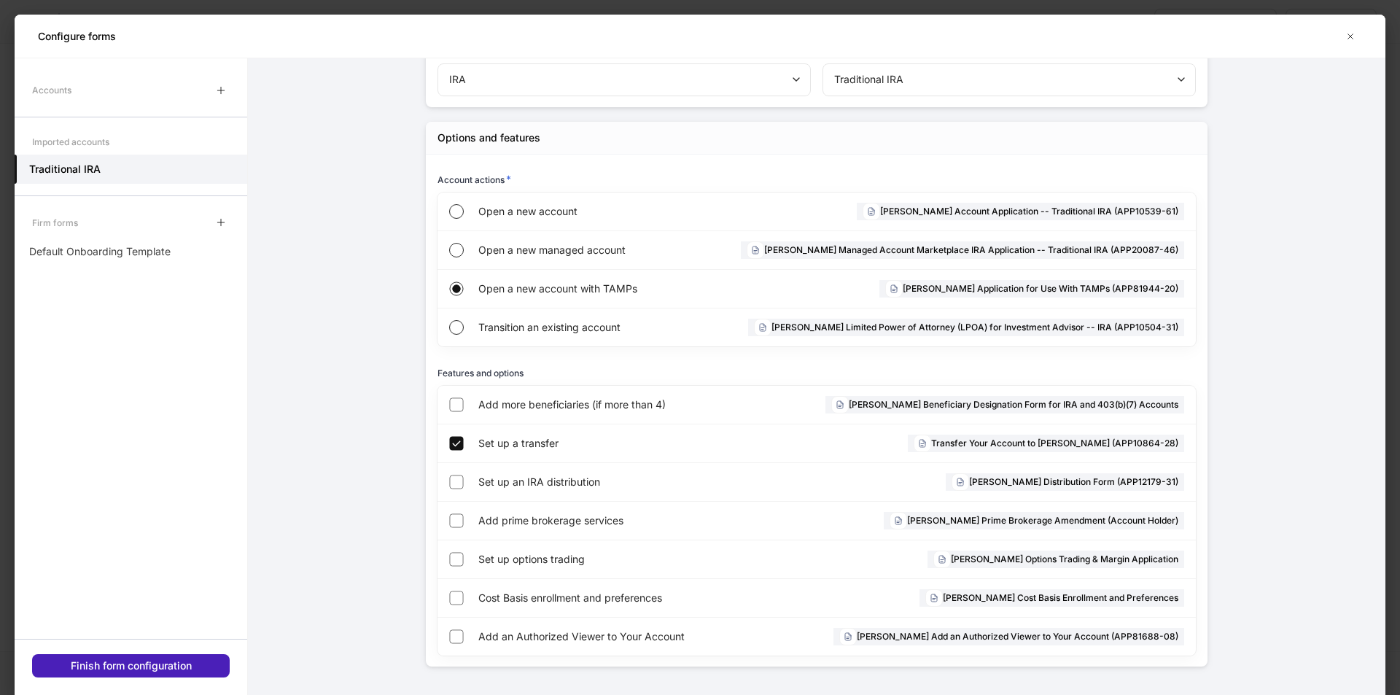
click at [174, 432] on div "Finish form configuration" at bounding box center [131, 666] width 121 height 15
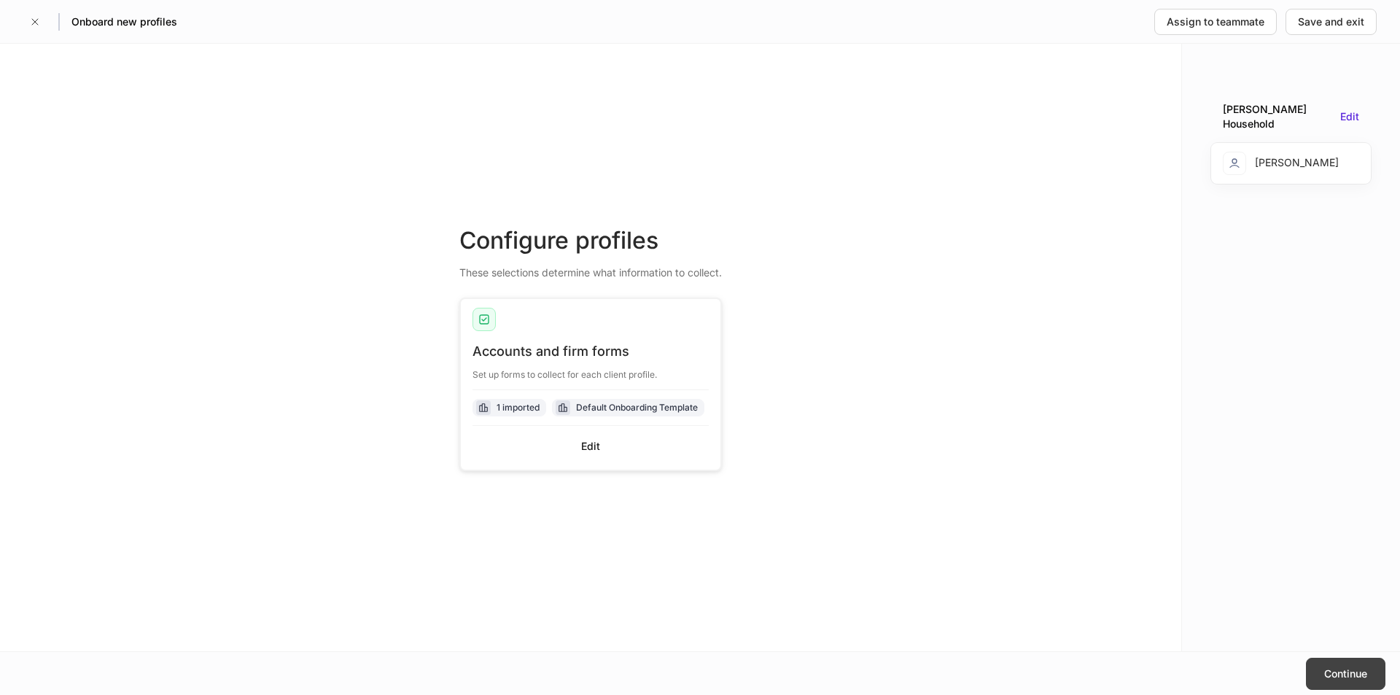
click at [933, 432] on div "Continue" at bounding box center [1346, 674] width 43 height 15
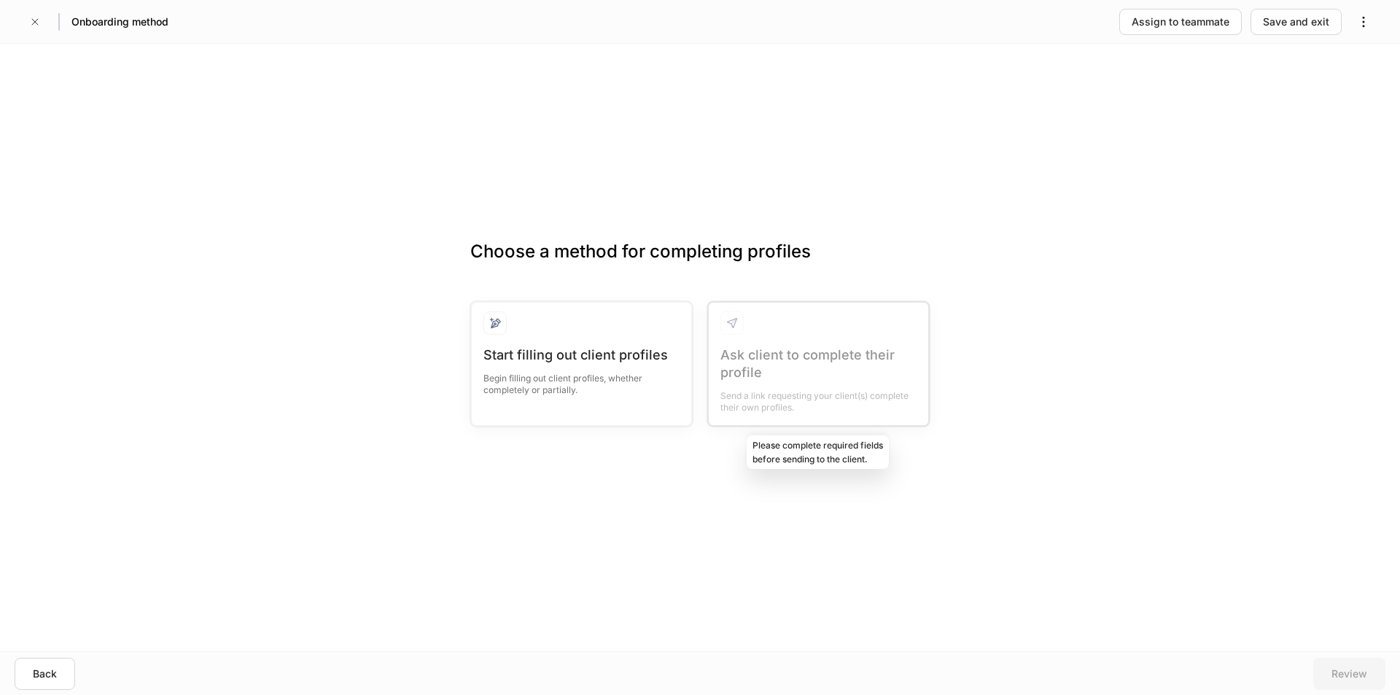
click at [836, 367] on div at bounding box center [819, 364] width 220 height 123
click at [933, 18] on div "Assign to teammate" at bounding box center [1181, 22] width 98 height 15
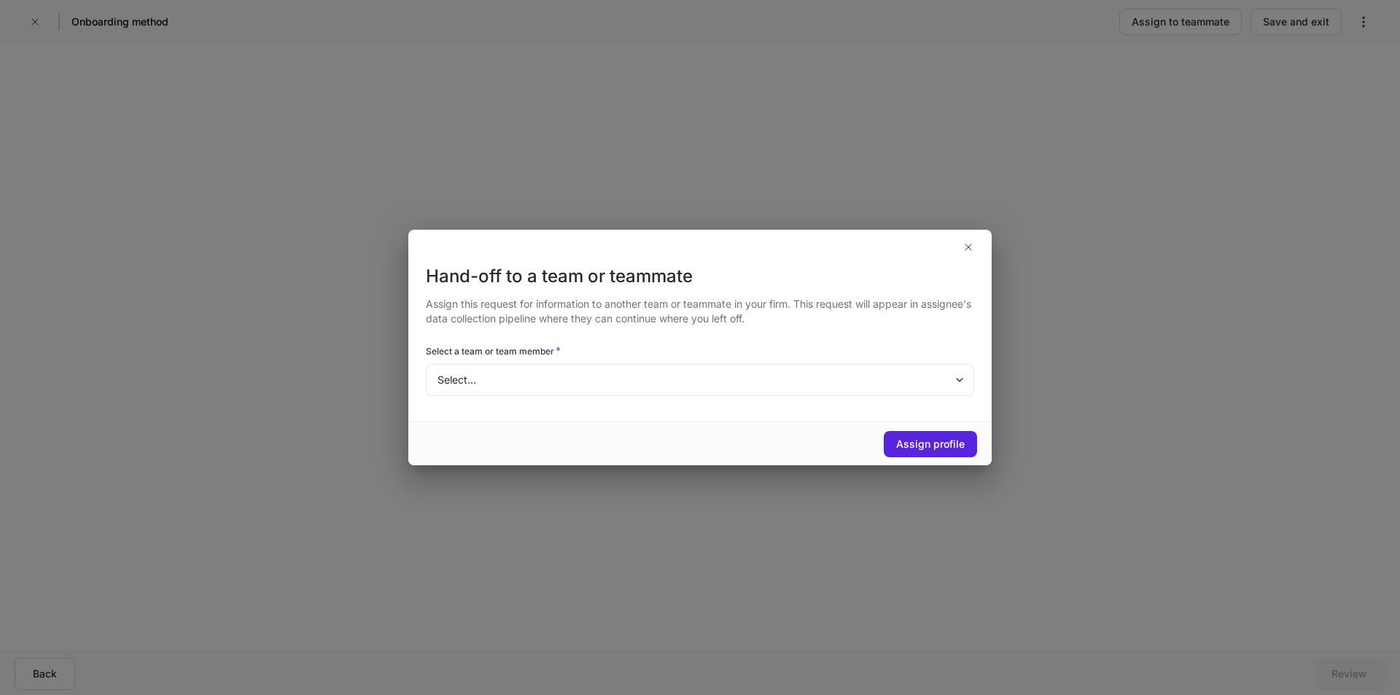
click at [568, 372] on body "Onboarding method Assign to teammate Save and exit Choose a method for completi…" at bounding box center [700, 347] width 1400 height 695
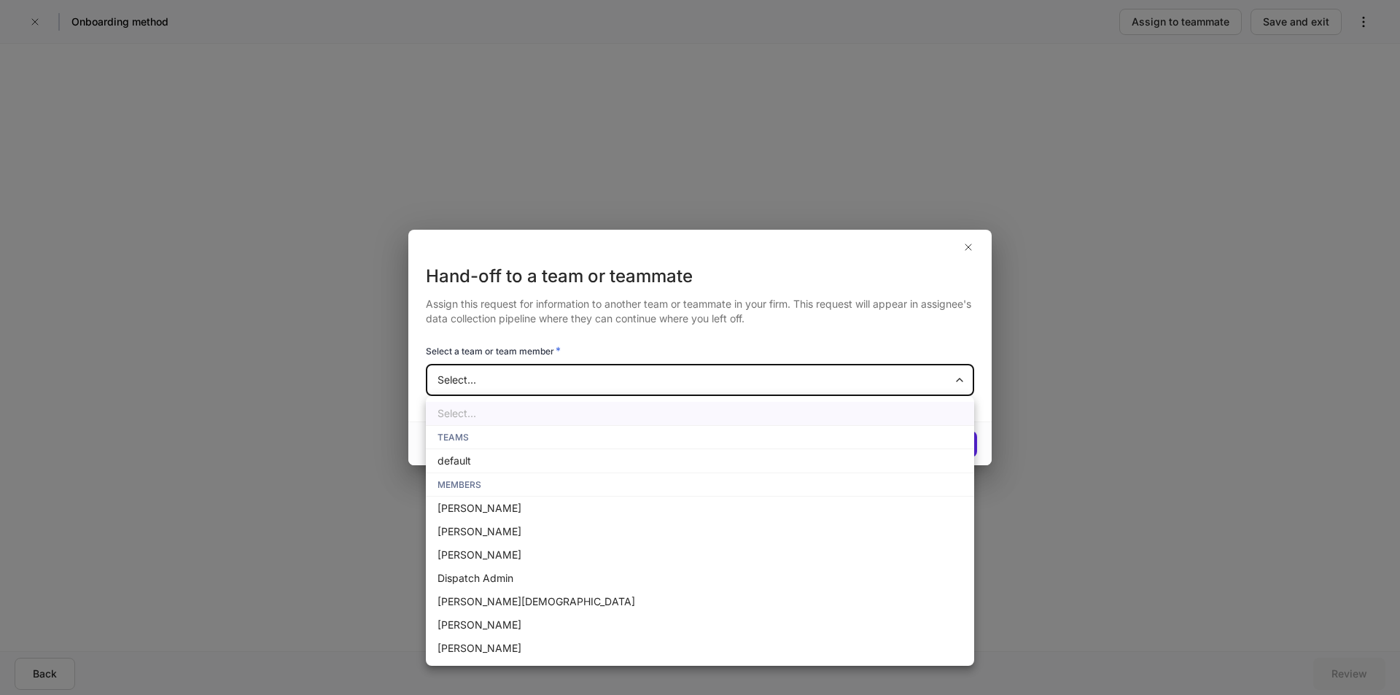
click at [455, 432] on ul "Select... TEAMS default MEMBERS [PERSON_NAME] [PERSON_NAME] [PERSON_NAME] Dispa…" at bounding box center [700, 531] width 549 height 270
click at [933, 276] on div at bounding box center [700, 347] width 1400 height 695
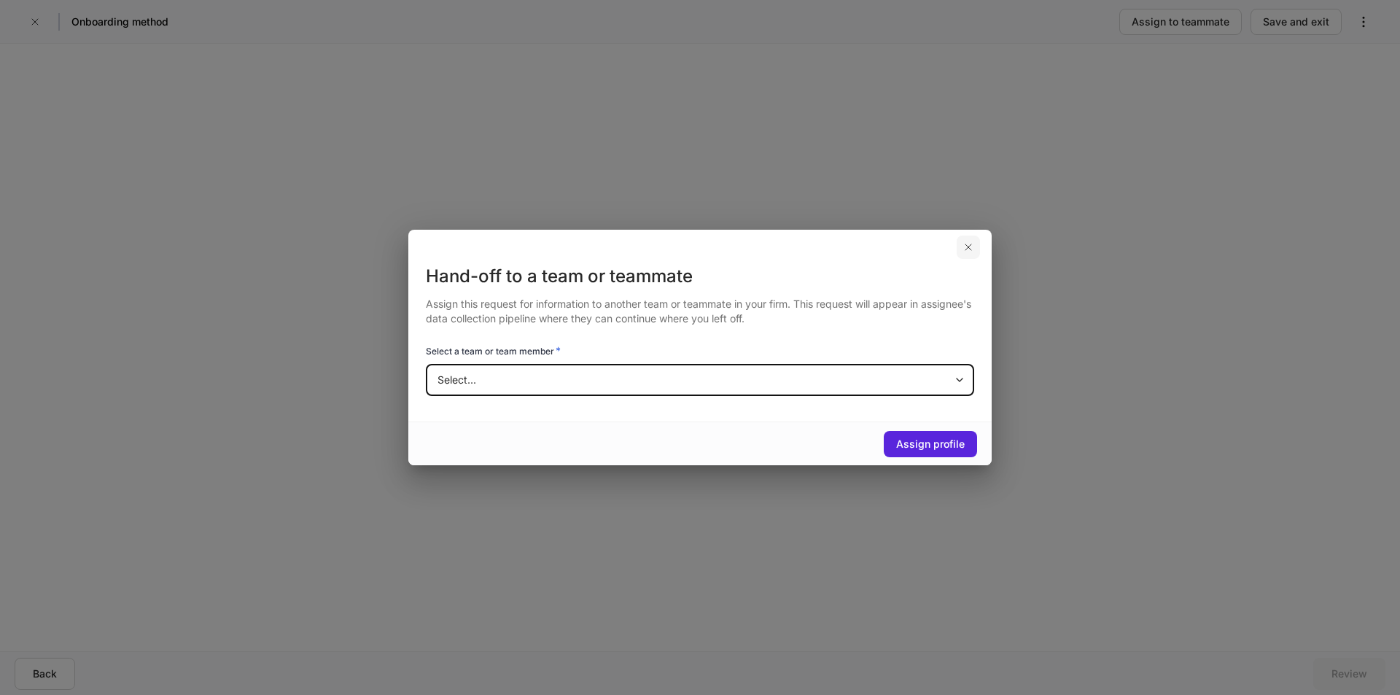
click at [933, 244] on icon "button" at bounding box center [969, 247] width 12 height 12
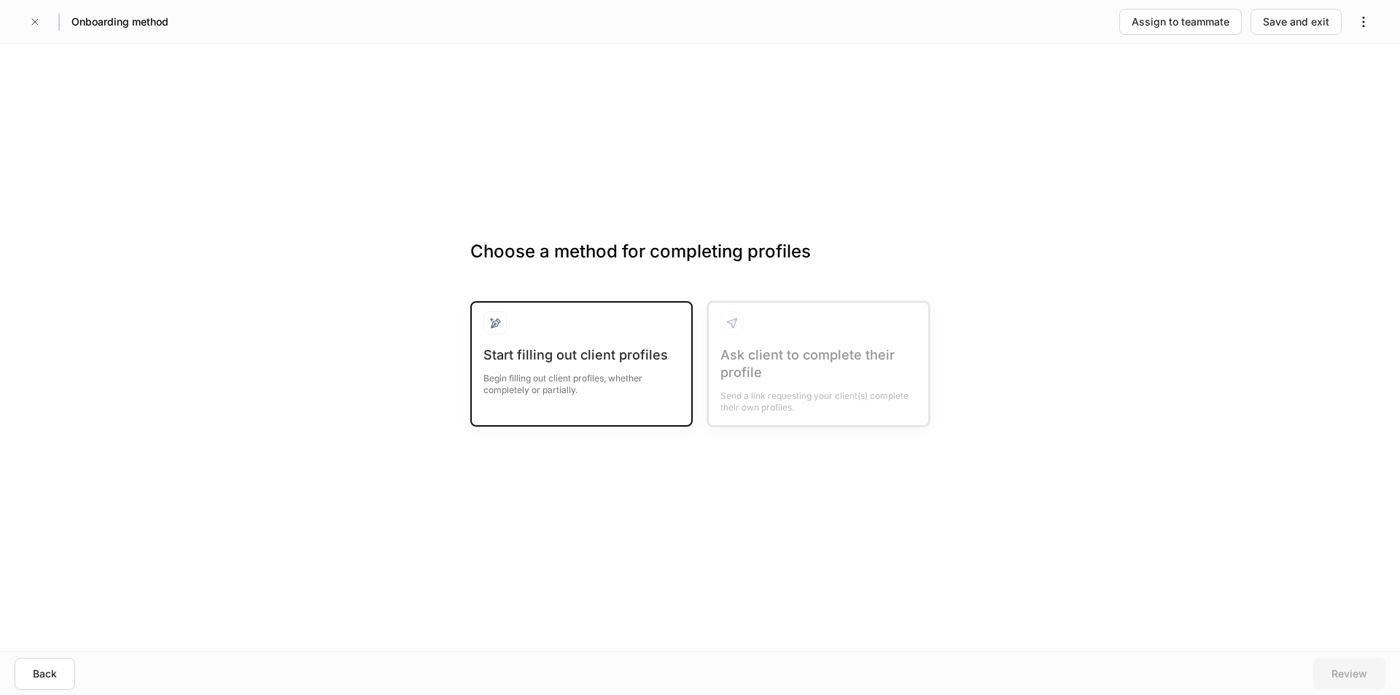
click at [551, 376] on div "Begin filling out client profiles, whether completely or partially." at bounding box center [582, 380] width 196 height 32
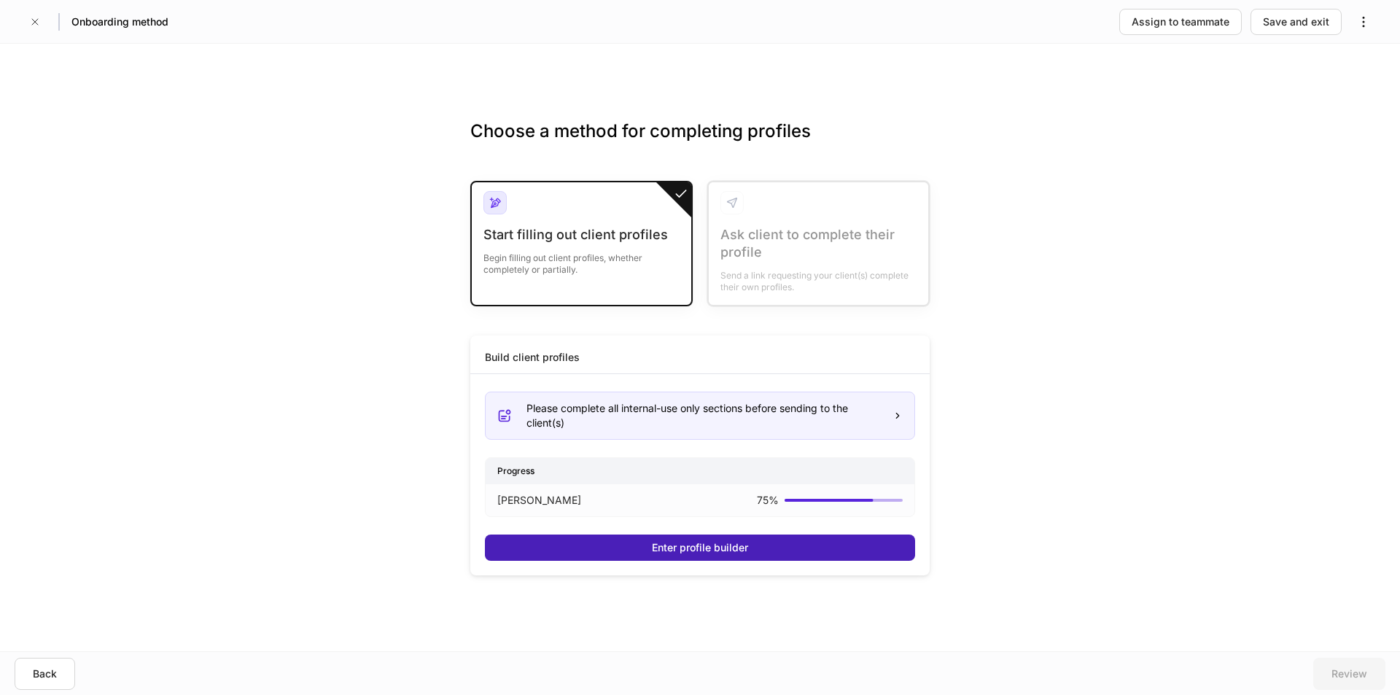
click at [637, 432] on button "Enter profile builder" at bounding box center [700, 548] width 430 height 26
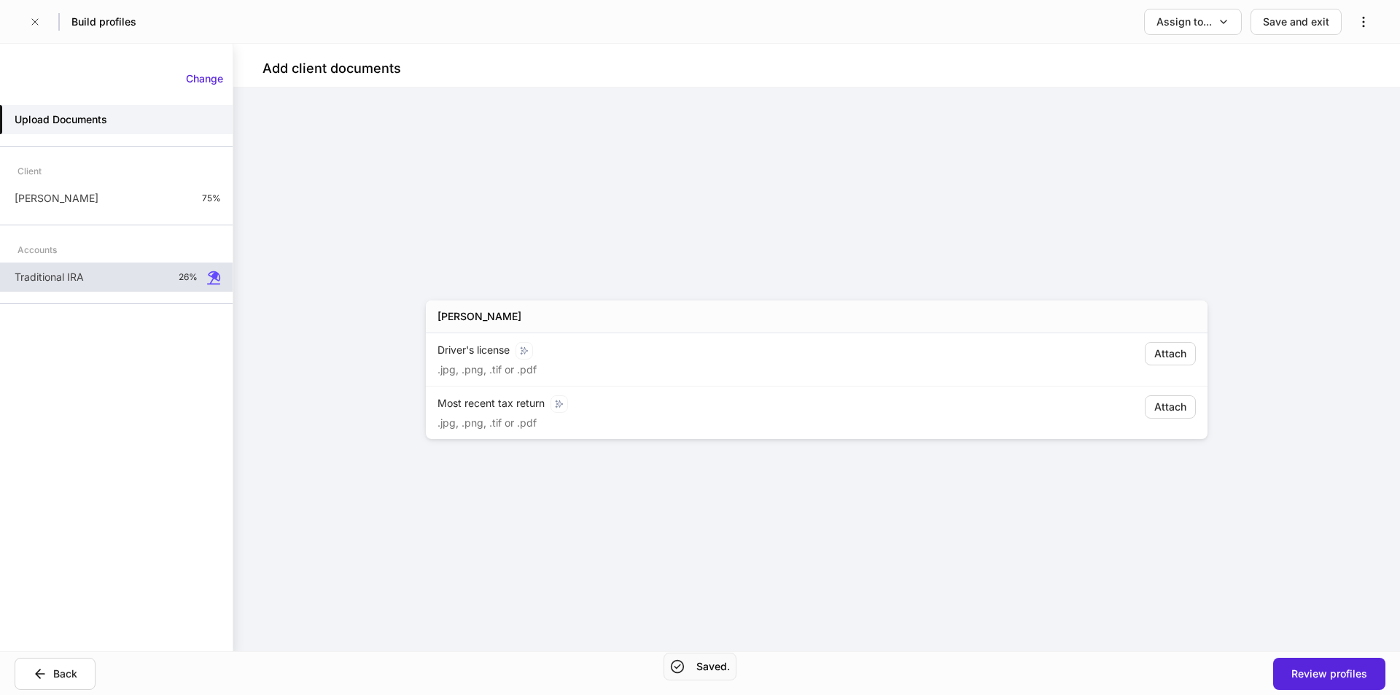
click at [84, 280] on p "Traditional IRA" at bounding box center [49, 277] width 69 height 15
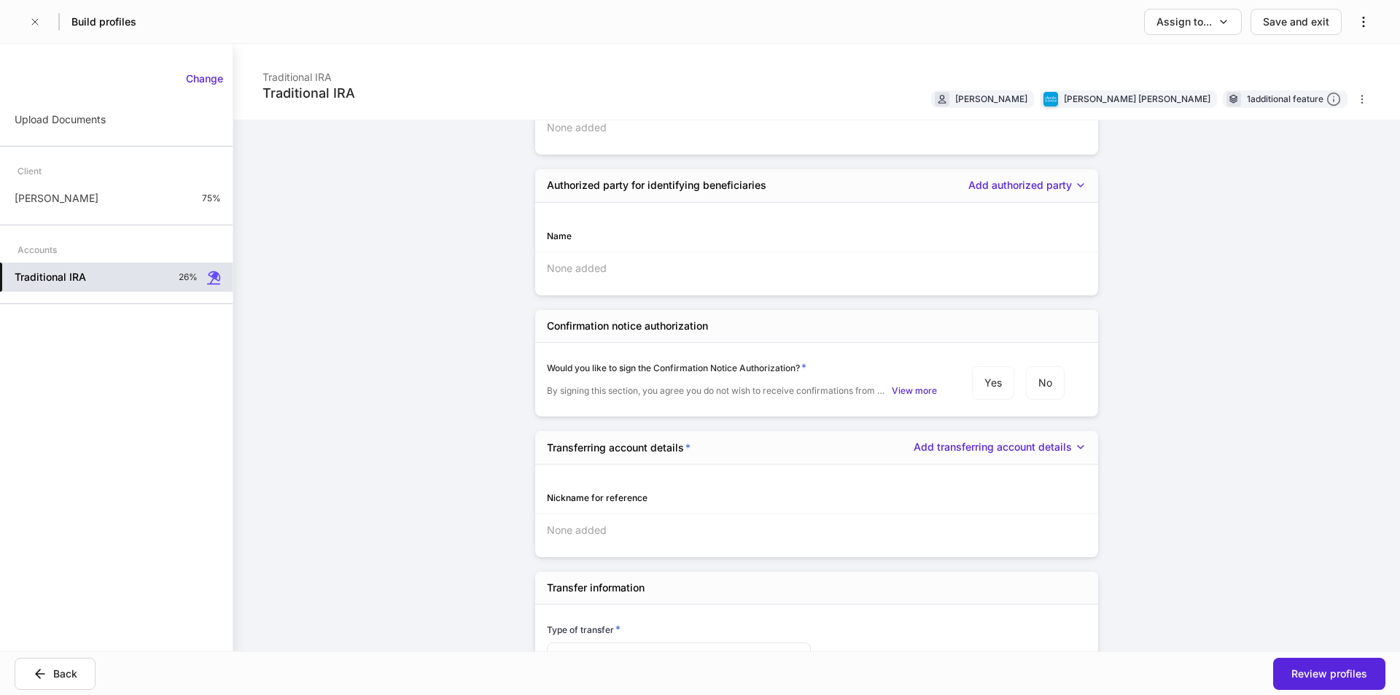
scroll to position [2654, 0]
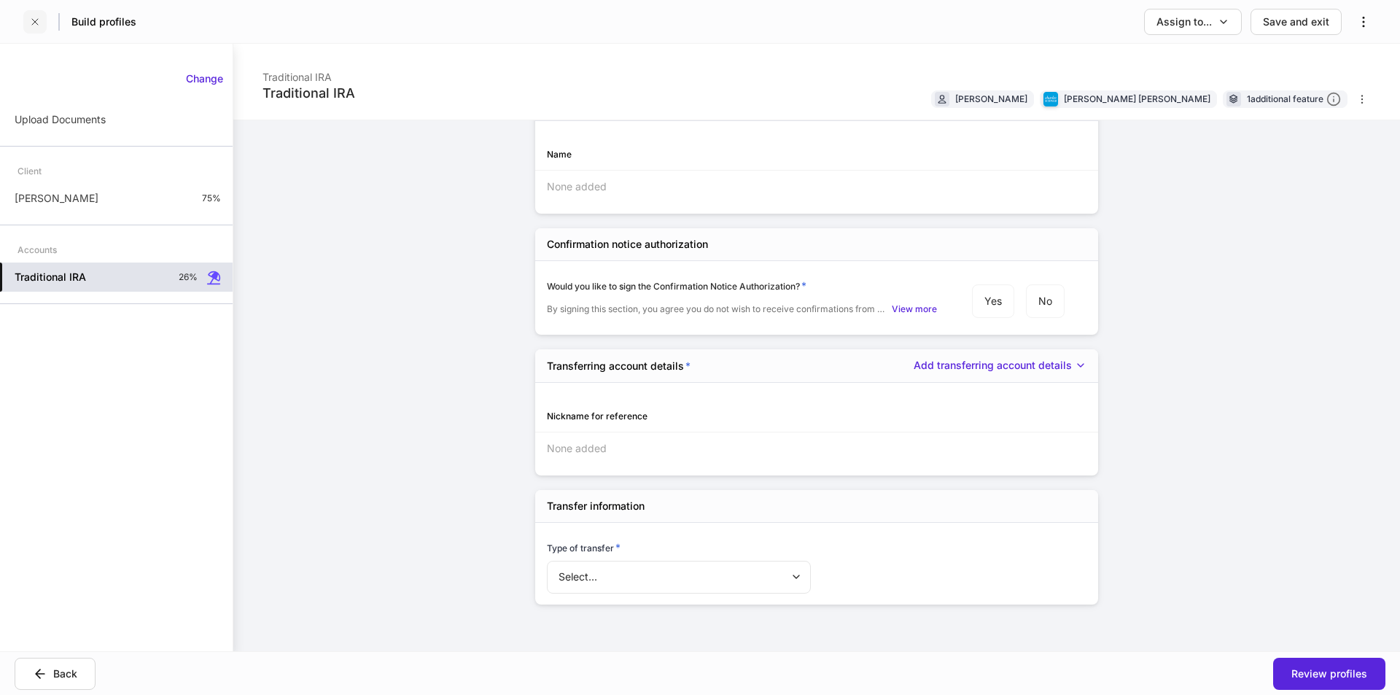
click at [39, 20] on icon "button" at bounding box center [35, 22] width 12 height 12
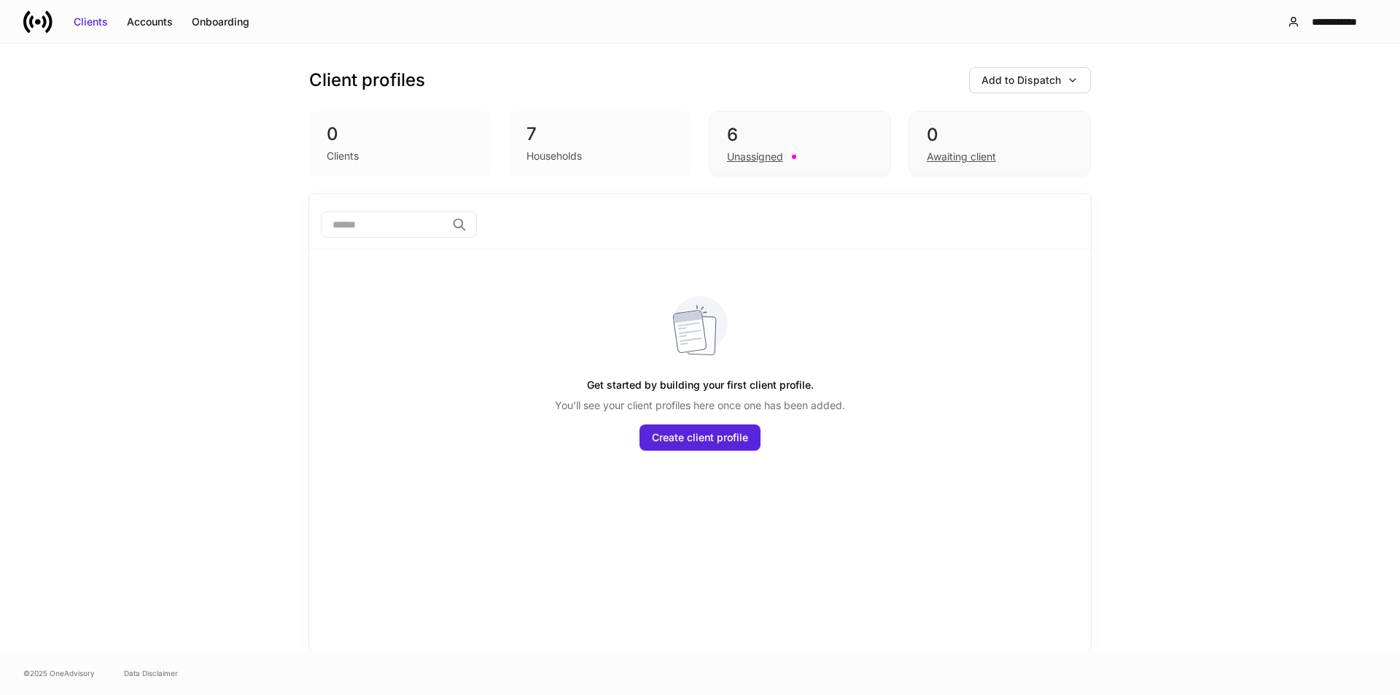
click at [577, 161] on div "Households" at bounding box center [554, 156] width 55 height 15
click at [561, 144] on div "7" at bounding box center [600, 134] width 147 height 23
click at [152, 24] on div "Accounts" at bounding box center [150, 22] width 46 height 15
